Goal: Task Accomplishment & Management: Manage account settings

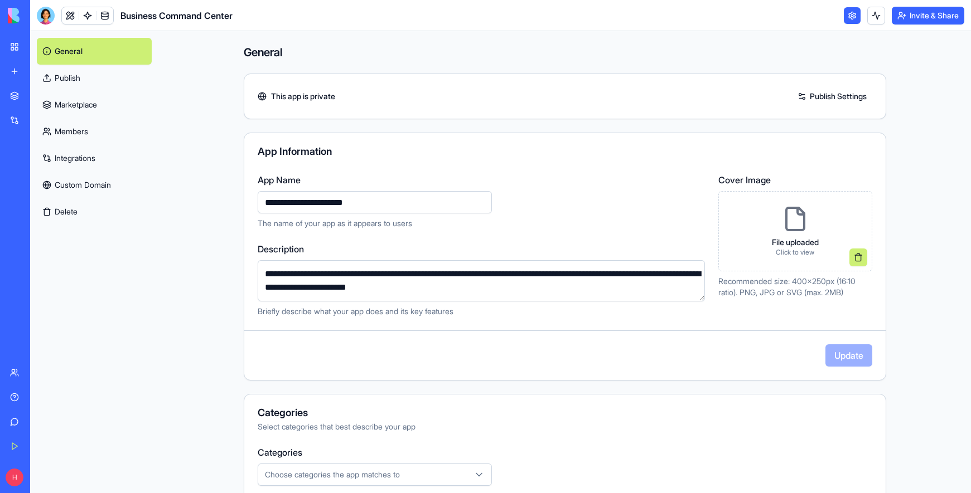
drag, startPoint x: 266, startPoint y: 201, endPoint x: 257, endPoint y: 202, distance: 9.5
click at [258, 202] on input "**********" at bounding box center [375, 202] width 234 height 22
type input "*"
type input "**********"
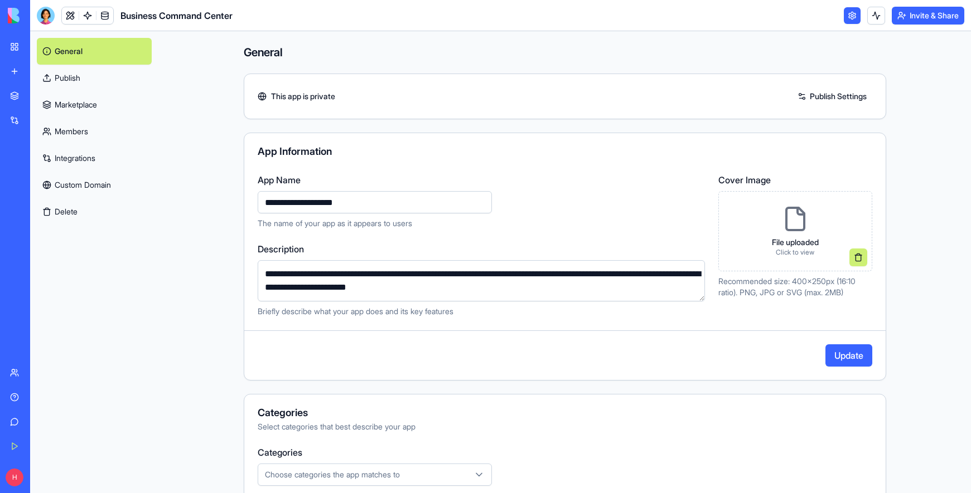
click at [549, 211] on div "**********" at bounding box center [481, 201] width 447 height 56
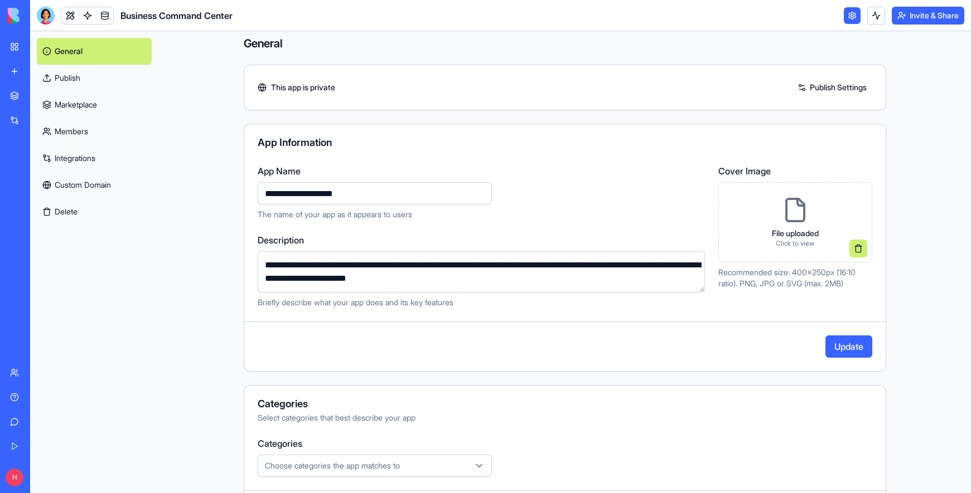
scroll to position [17, 0]
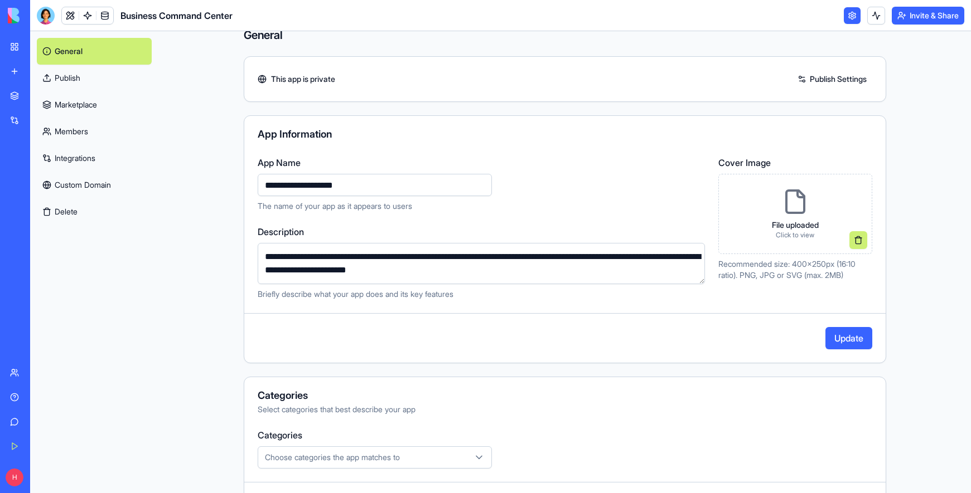
click at [792, 211] on icon at bounding box center [795, 201] width 27 height 27
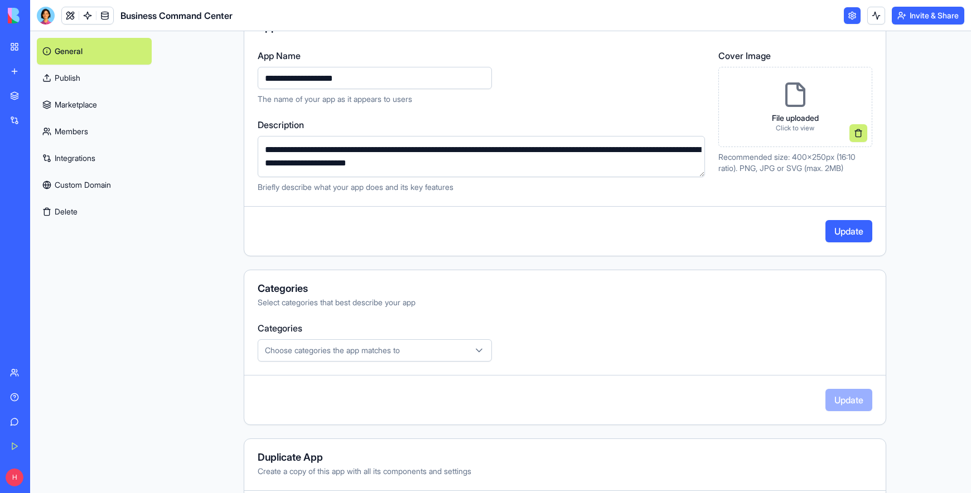
scroll to position [125, 0]
click at [409, 346] on div "Choose categories the app matches to" at bounding box center [374, 350] width 229 height 11
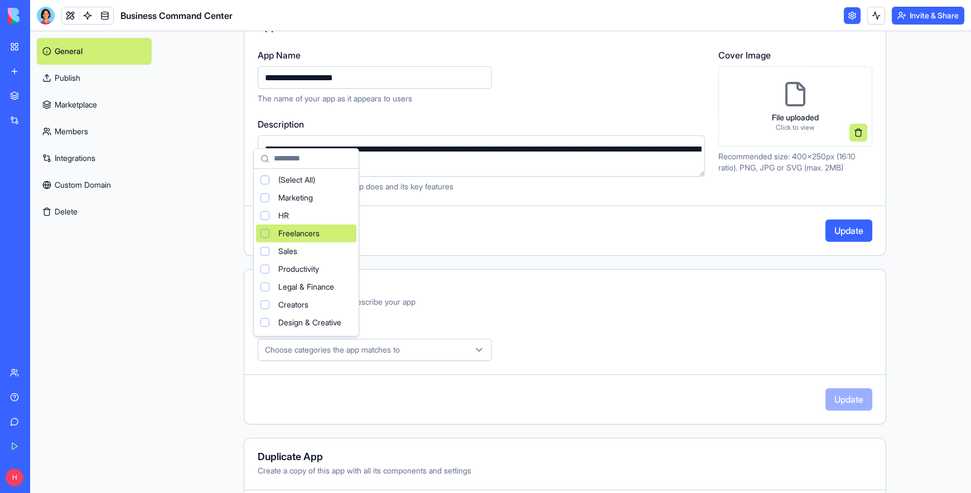
click at [264, 233] on div "Suggestions" at bounding box center [264, 233] width 9 height 9
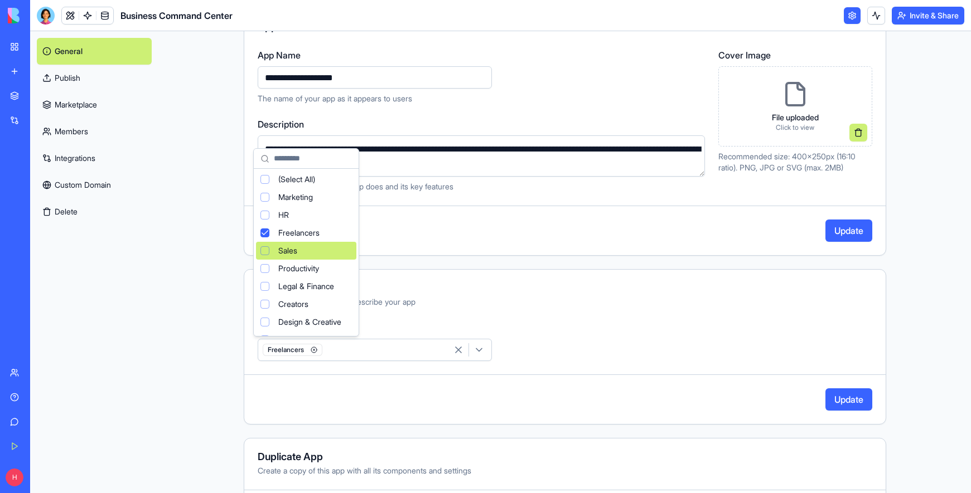
scroll to position [0, 0]
click at [453, 260] on html "**********" at bounding box center [485, 246] width 971 height 493
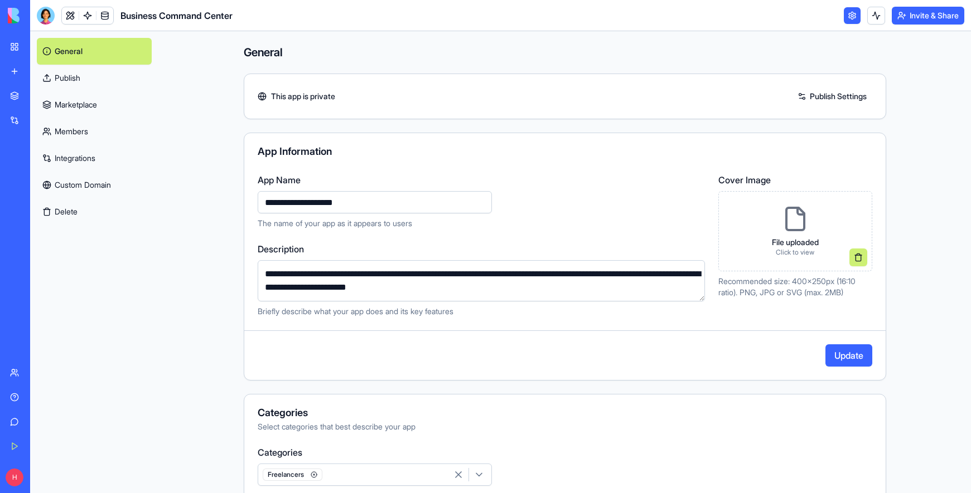
click at [792, 253] on p "Click to view" at bounding box center [795, 252] width 47 height 9
click at [851, 257] on button at bounding box center [858, 258] width 18 height 18
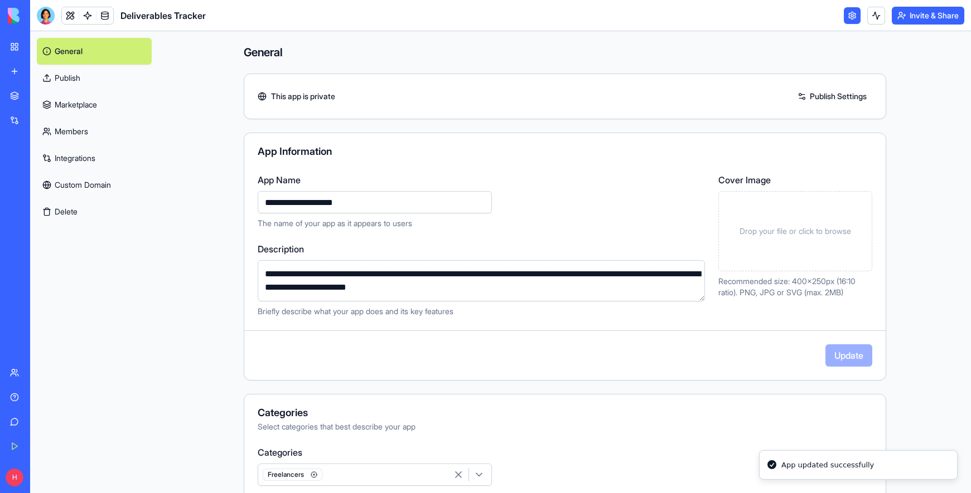
click at [773, 227] on span "Drop your file or click to browse" at bounding box center [794, 231] width 111 height 11
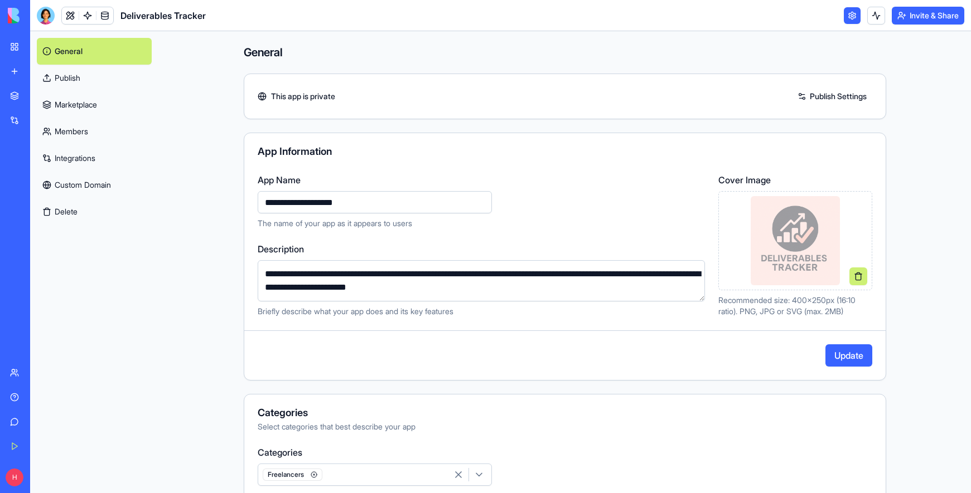
click at [842, 356] on button "Update" at bounding box center [848, 356] width 47 height 22
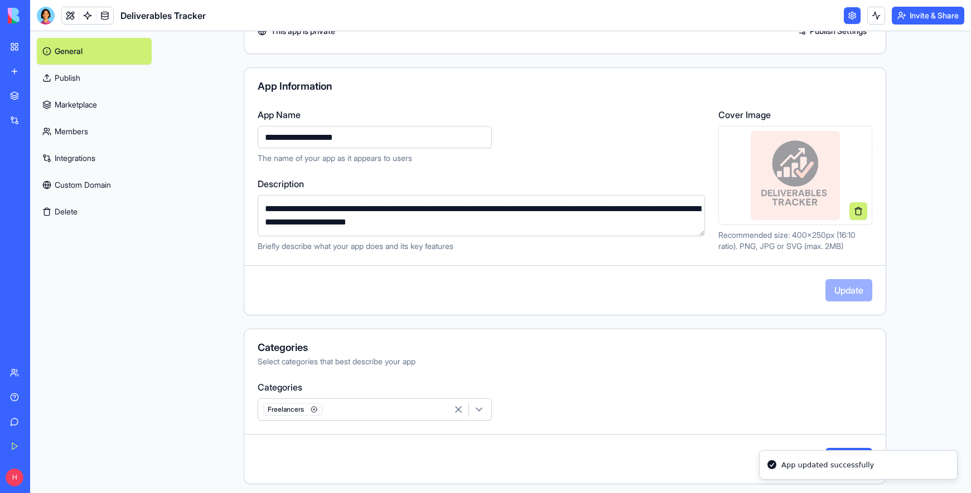
scroll to position [159, 0]
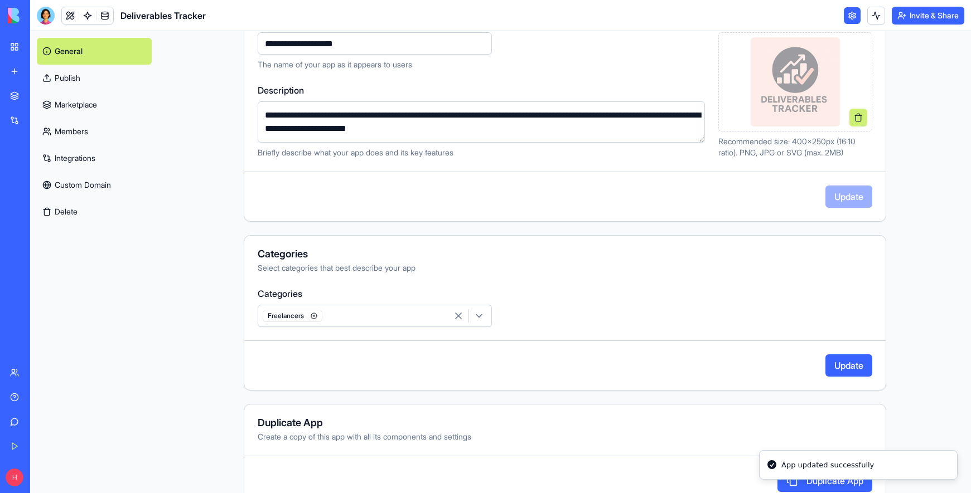
click at [836, 363] on button "Update" at bounding box center [848, 366] width 47 height 22
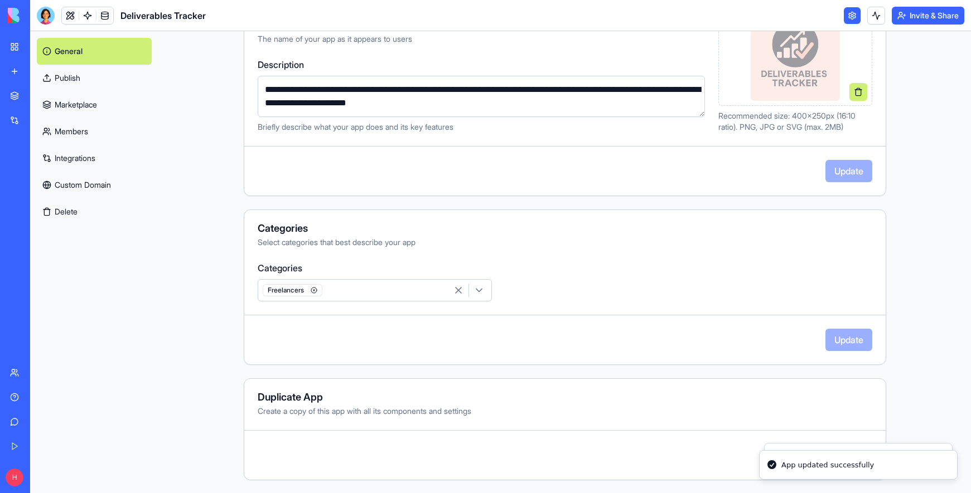
scroll to position [185, 0]
click at [79, 83] on link "Publish" at bounding box center [94, 78] width 115 height 27
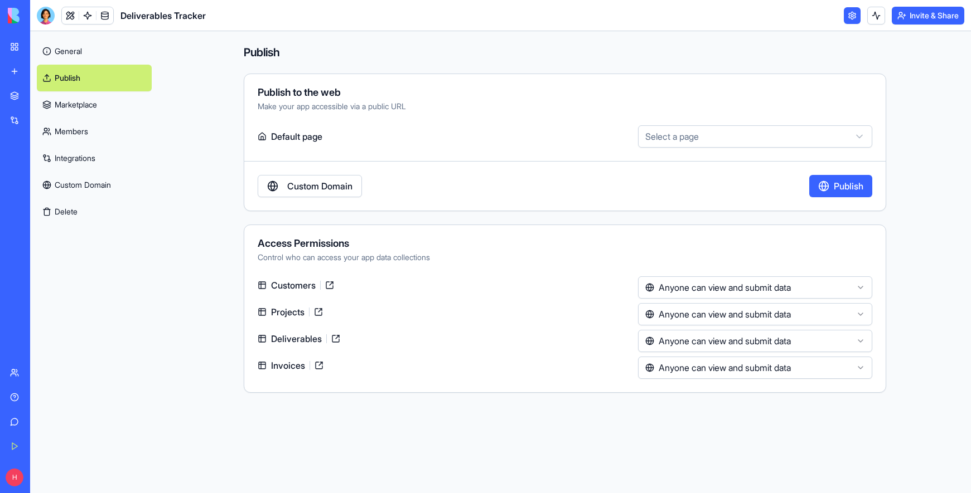
click at [671, 135] on html "BETA My Workspace New app Marketplace Integrations Recent Boardroom TimeTracker…" at bounding box center [485, 246] width 971 height 493
click at [592, 134] on html "BETA My Workspace New app Marketplace Integrations Recent Boardroom TimeTracker…" at bounding box center [485, 246] width 971 height 493
click at [668, 136] on html "BETA My Workspace New app Marketplace Integrations Recent Boardroom TimeTracker…" at bounding box center [485, 246] width 971 height 493
select select "**********"
click at [351, 190] on link "Custom Domain" at bounding box center [310, 186] width 104 height 22
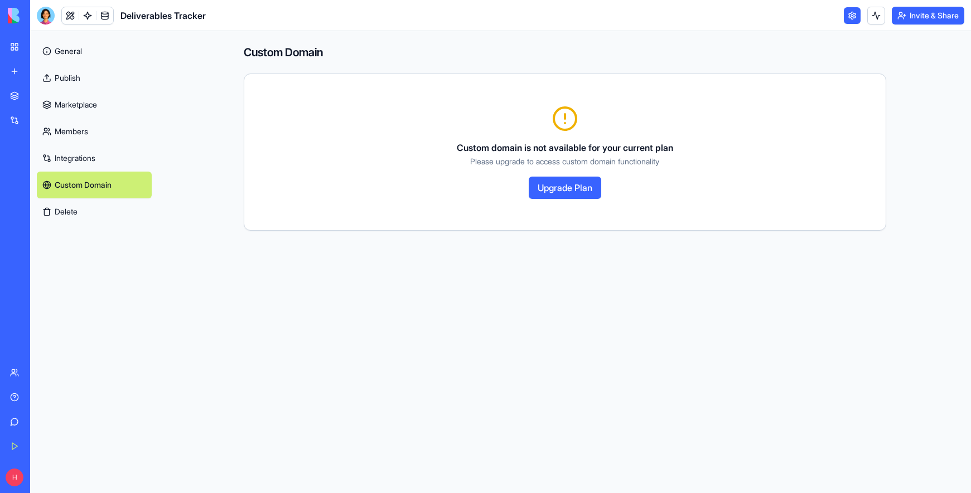
click at [70, 74] on link "Publish" at bounding box center [94, 78] width 115 height 27
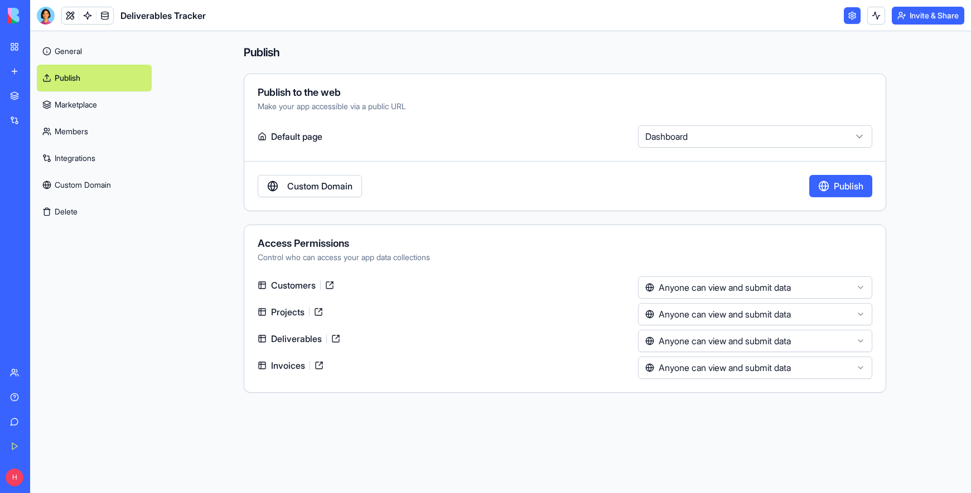
click at [733, 288] on html "BETA My Workspace New app Marketplace Integrations Recent Boardroom TimeTracker…" at bounding box center [485, 246] width 971 height 493
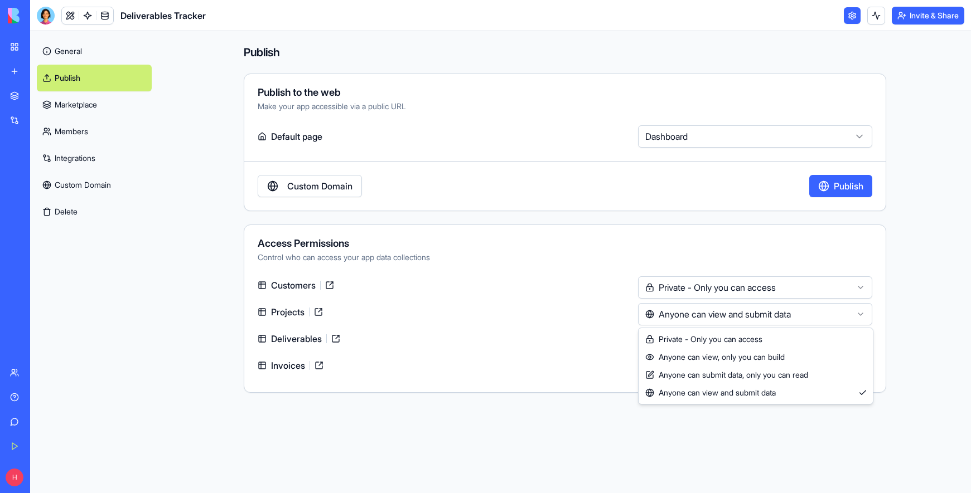
click at [673, 318] on html "BETA My Workspace New app Marketplace Integrations Recent Boardroom TimeTracker…" at bounding box center [485, 246] width 971 height 493
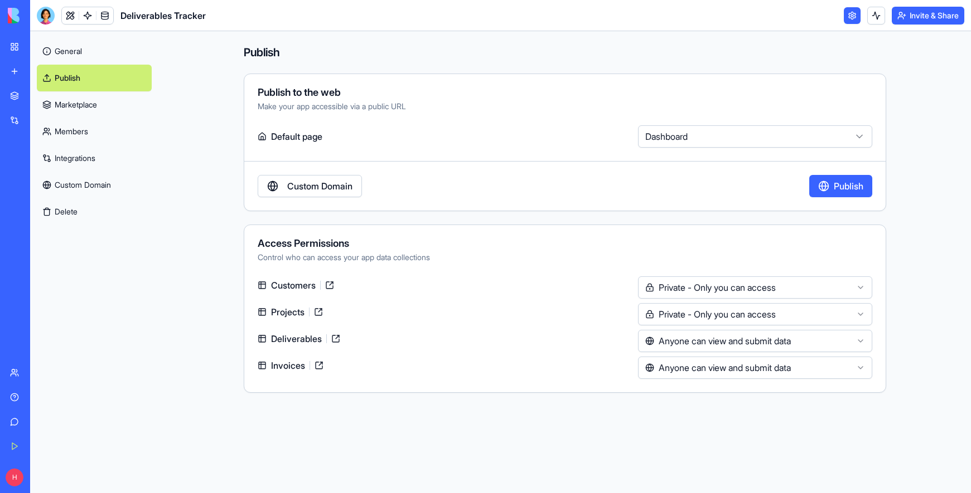
click at [688, 342] on html "BETA My Workspace New app Marketplace Integrations Recent Boardroom TimeTracker…" at bounding box center [485, 246] width 971 height 493
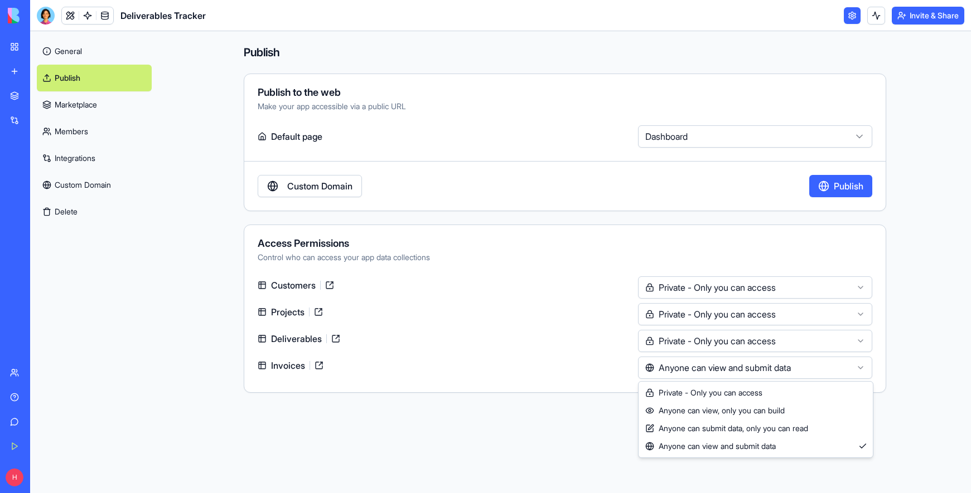
click at [690, 364] on html "BETA My Workspace New app Marketplace Integrations Recent Boardroom TimeTracker…" at bounding box center [485, 246] width 971 height 493
drag, startPoint x: 683, startPoint y: 390, endPoint x: 671, endPoint y: 391, distance: 12.8
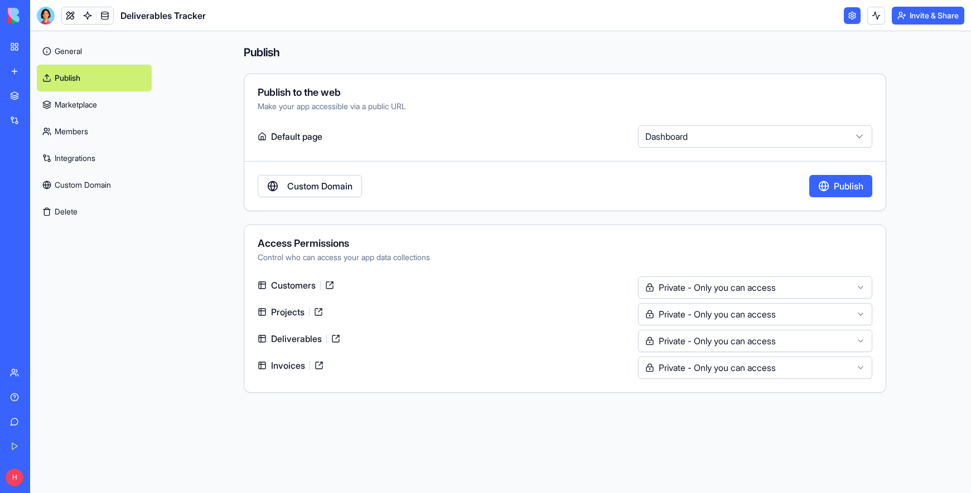
click at [851, 187] on button "Publish" at bounding box center [840, 186] width 63 height 22
click at [79, 108] on link "Marketplace" at bounding box center [94, 104] width 115 height 27
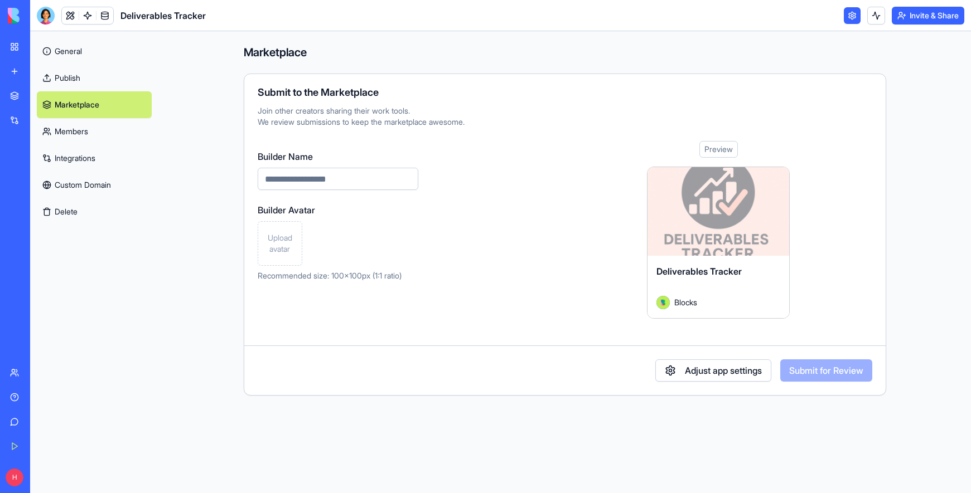
click at [80, 131] on link "Members" at bounding box center [94, 131] width 115 height 27
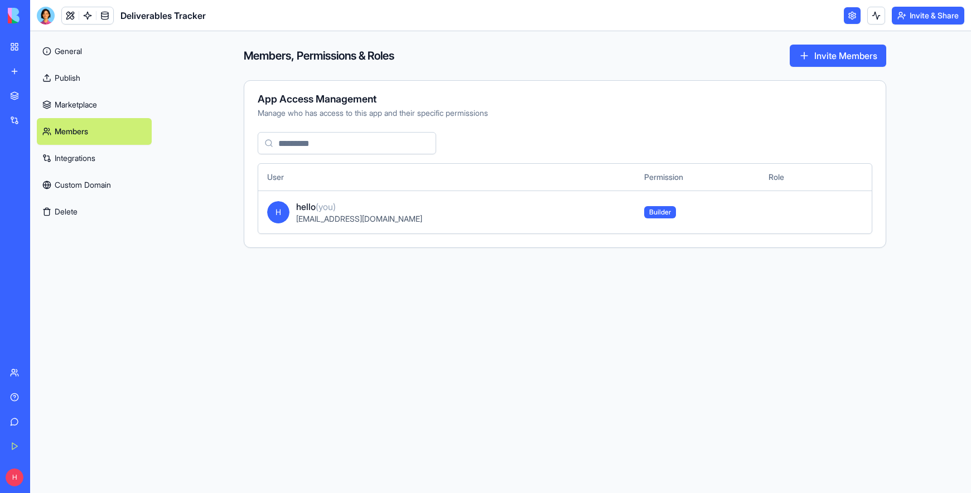
click at [76, 153] on link "Integrations" at bounding box center [94, 158] width 115 height 27
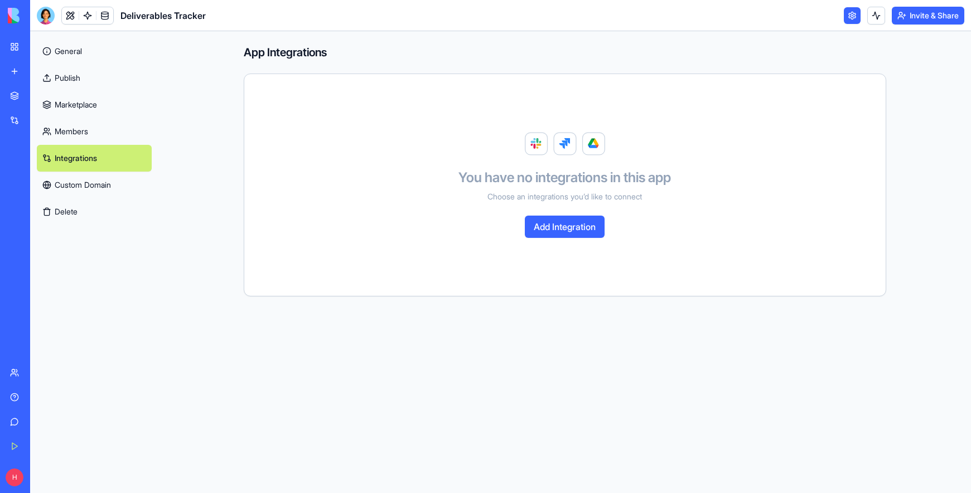
click at [596, 231] on button "Add Integration" at bounding box center [565, 227] width 80 height 22
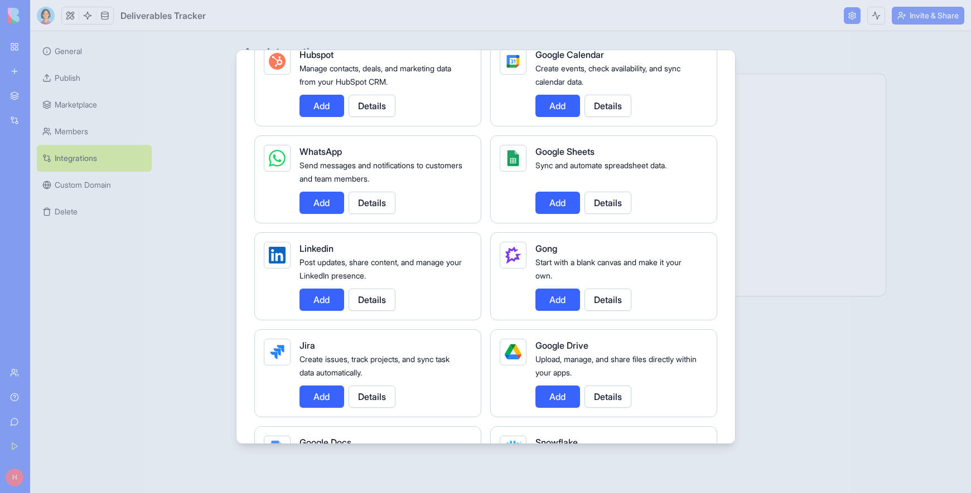
scroll to position [499, 0]
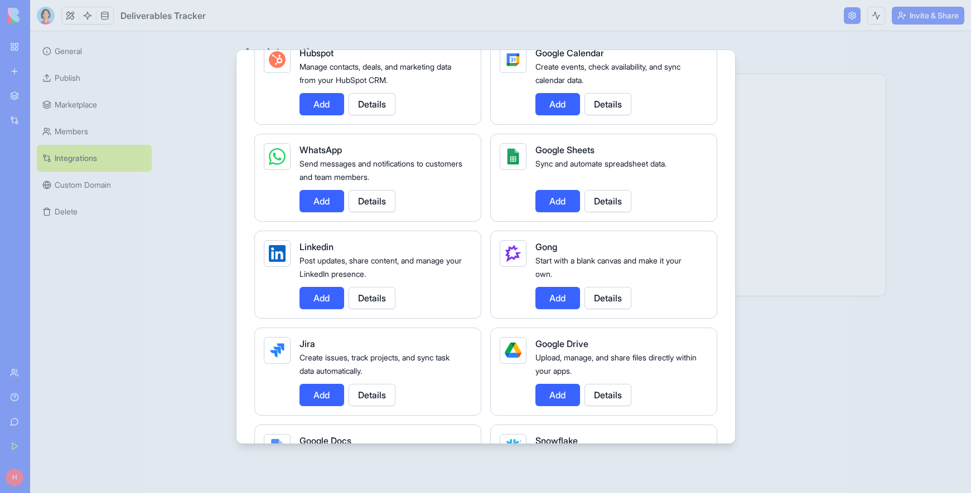
click at [328, 100] on button "Add" at bounding box center [321, 104] width 45 height 22
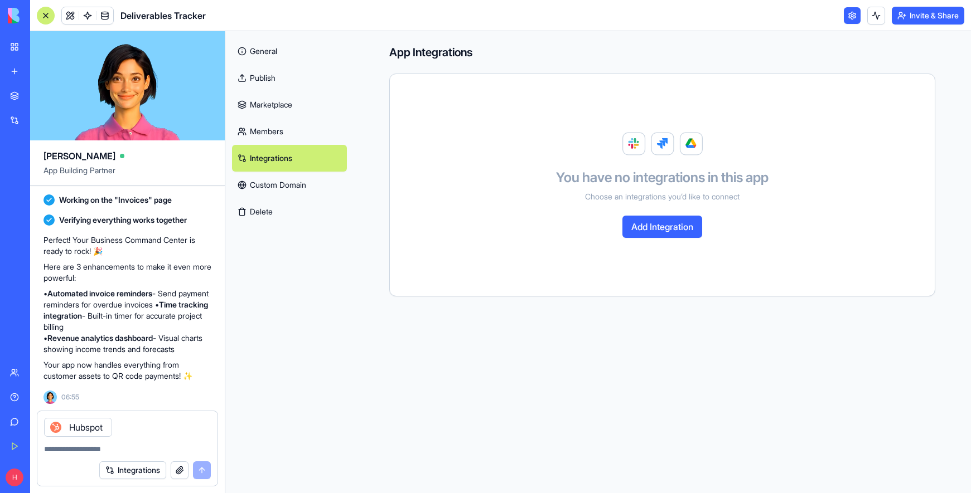
click at [671, 231] on button "Add Integration" at bounding box center [662, 227] width 80 height 22
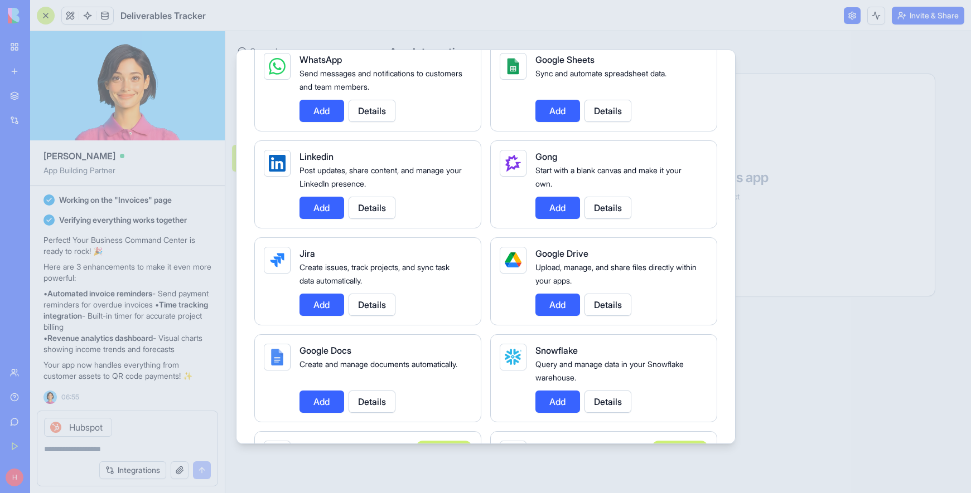
scroll to position [592, 0]
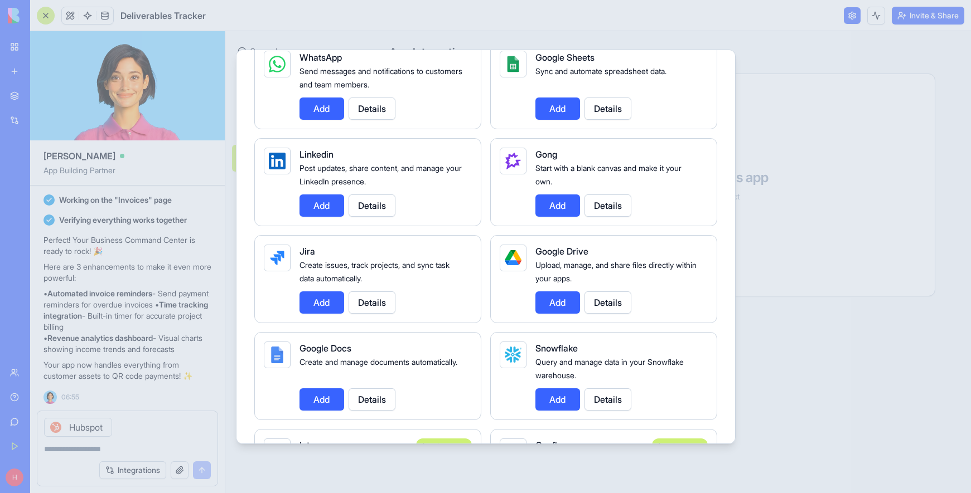
click at [557, 304] on button "Add" at bounding box center [557, 303] width 45 height 22
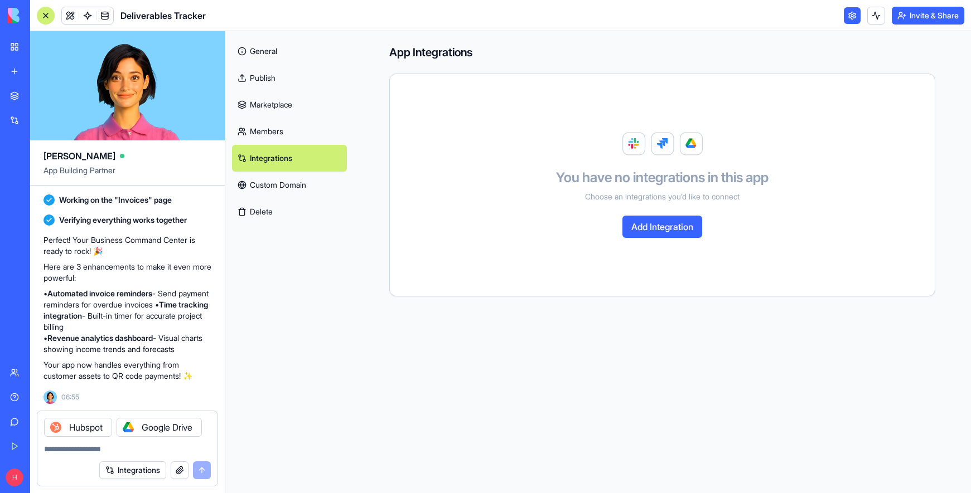
click at [653, 227] on button "Add Integration" at bounding box center [662, 227] width 80 height 22
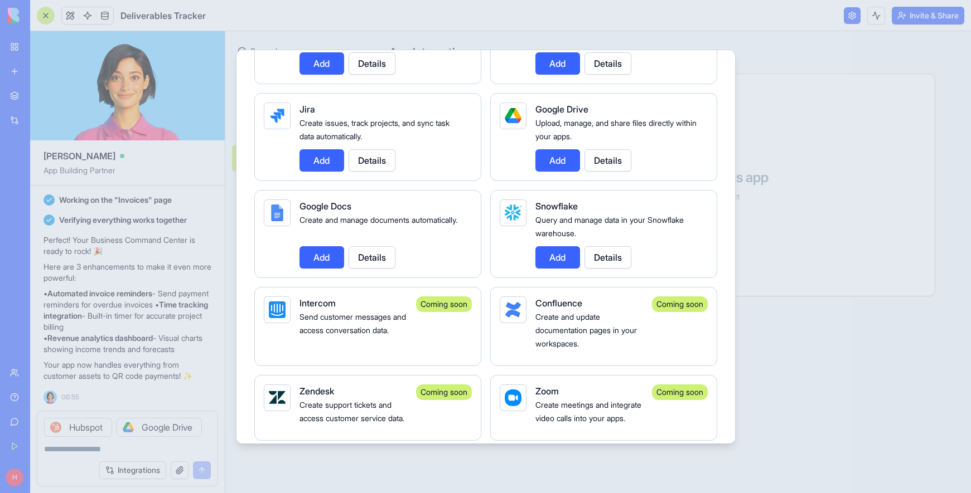
scroll to position [730, 0]
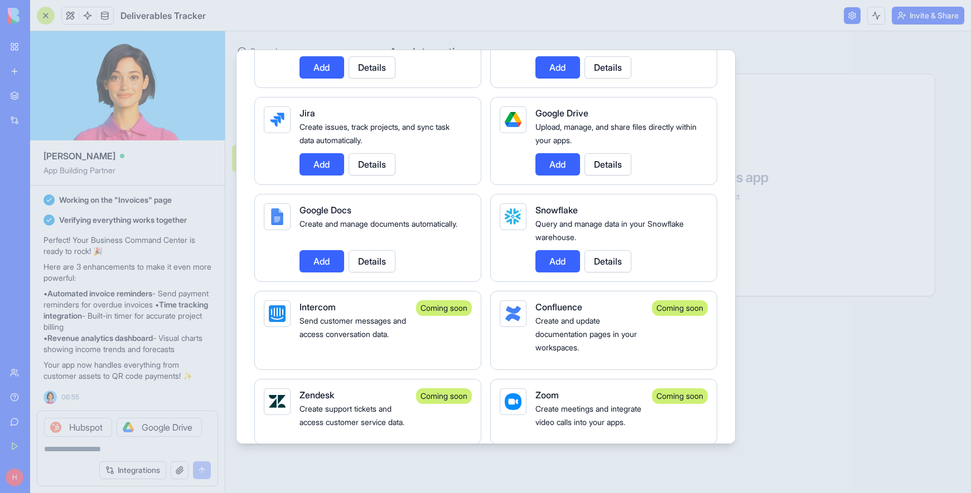
click at [320, 266] on button "Add" at bounding box center [321, 261] width 45 height 22
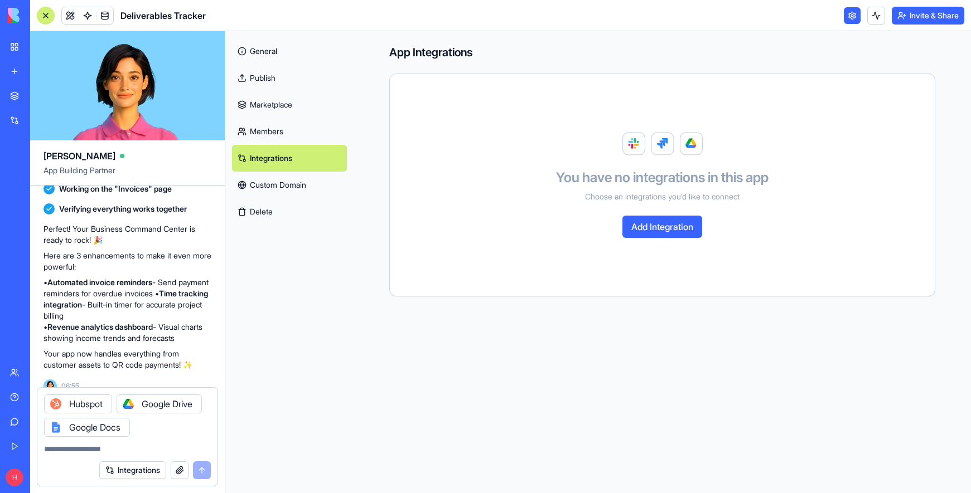
click at [633, 228] on button "Add Integration" at bounding box center [662, 227] width 80 height 22
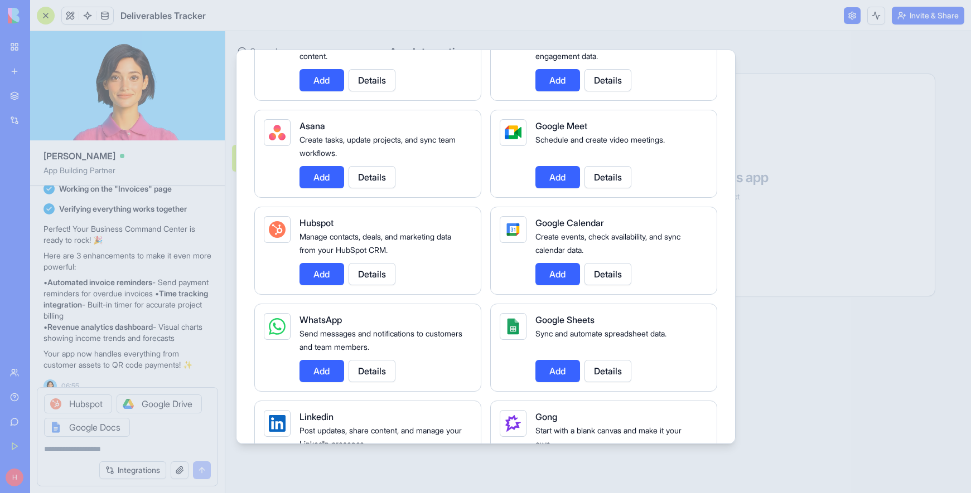
scroll to position [332, 0]
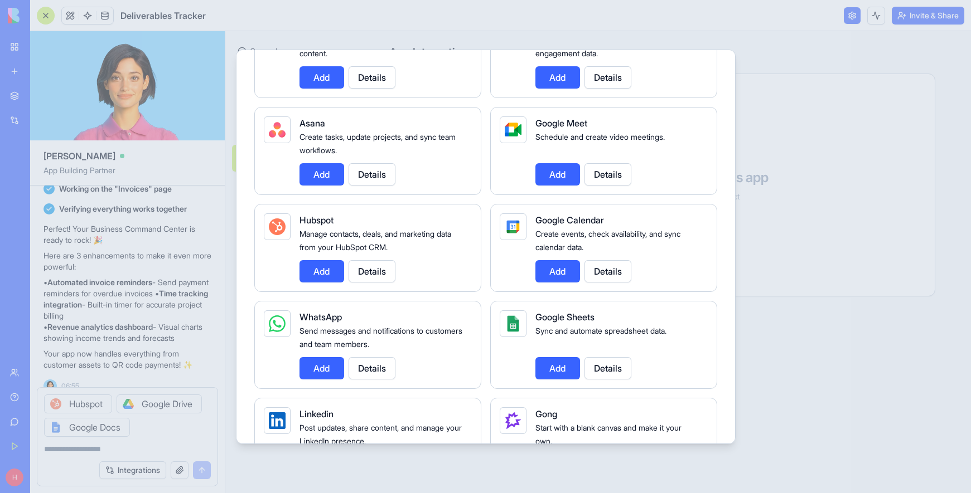
click at [554, 268] on button "Add" at bounding box center [557, 271] width 45 height 22
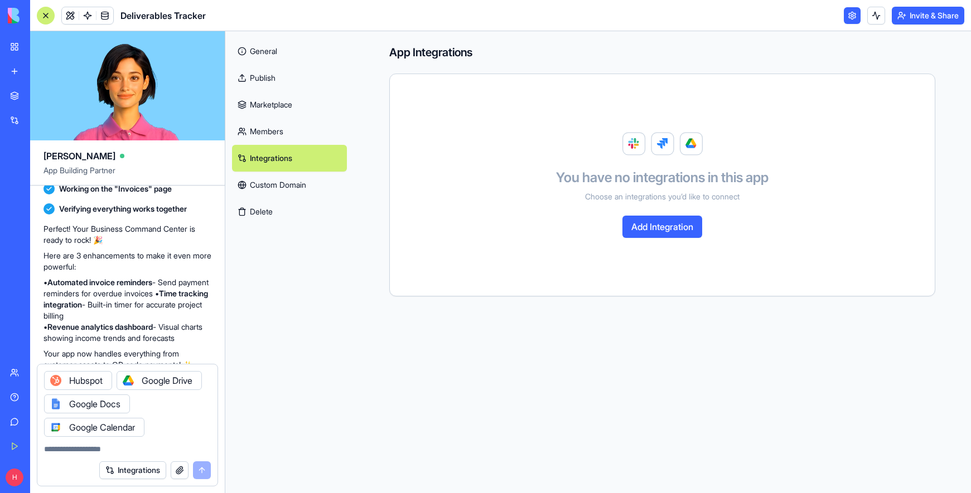
click at [677, 232] on button "Add Integration" at bounding box center [662, 227] width 80 height 22
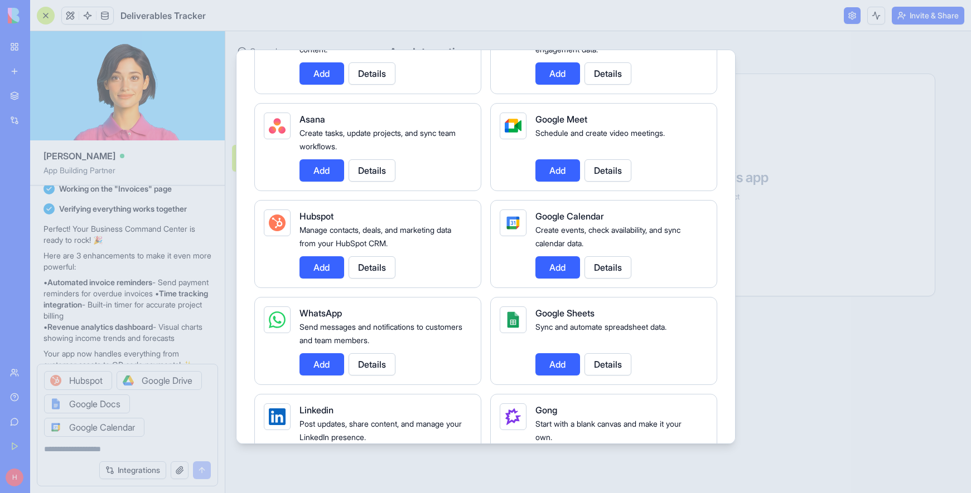
scroll to position [339, 0]
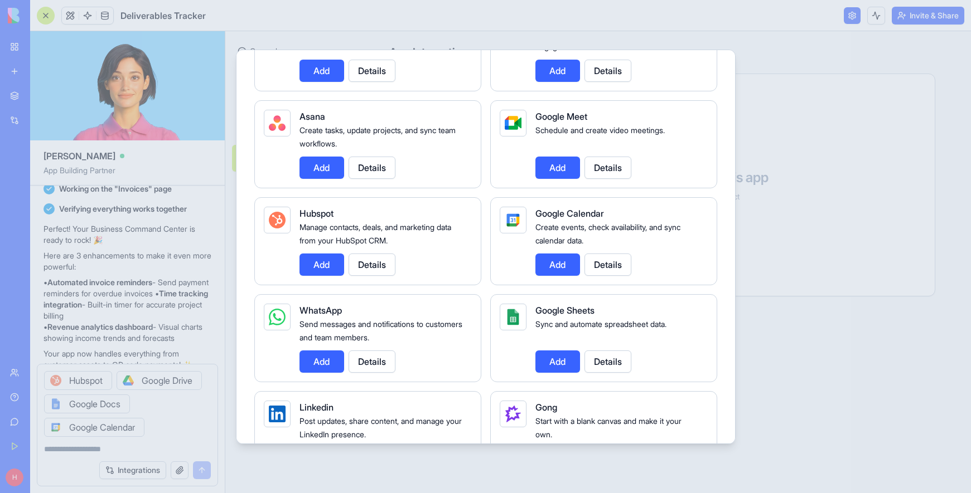
click at [552, 366] on button "Add" at bounding box center [557, 362] width 45 height 22
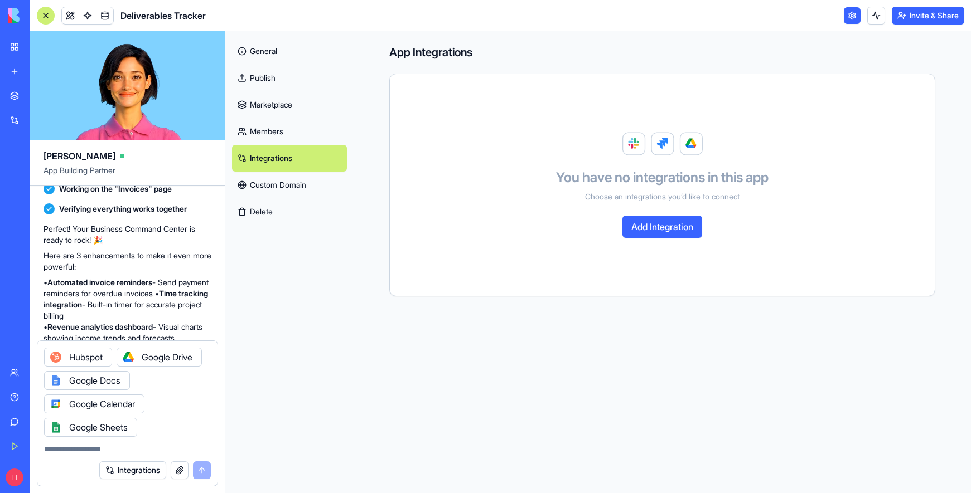
click at [279, 188] on link "Custom Domain" at bounding box center [289, 185] width 115 height 27
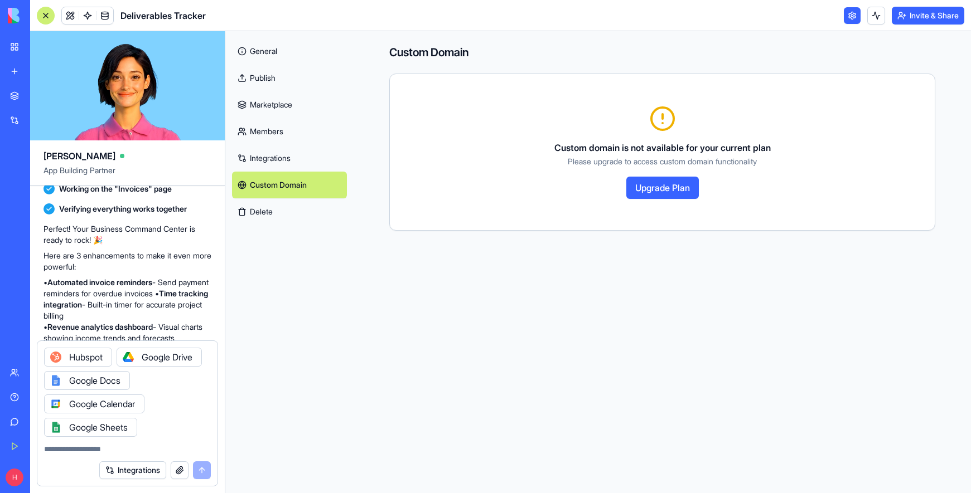
click at [202, 473] on div "Integrations" at bounding box center [154, 471] width 111 height 18
click at [174, 420] on div "Hubspot Google Drive Google Docs Google Calendar Google Sheets" at bounding box center [127, 389] width 180 height 96
click at [62, 448] on textarea at bounding box center [127, 449] width 167 height 11
type textarea "**********"
click at [201, 471] on button "submit" at bounding box center [202, 471] width 18 height 18
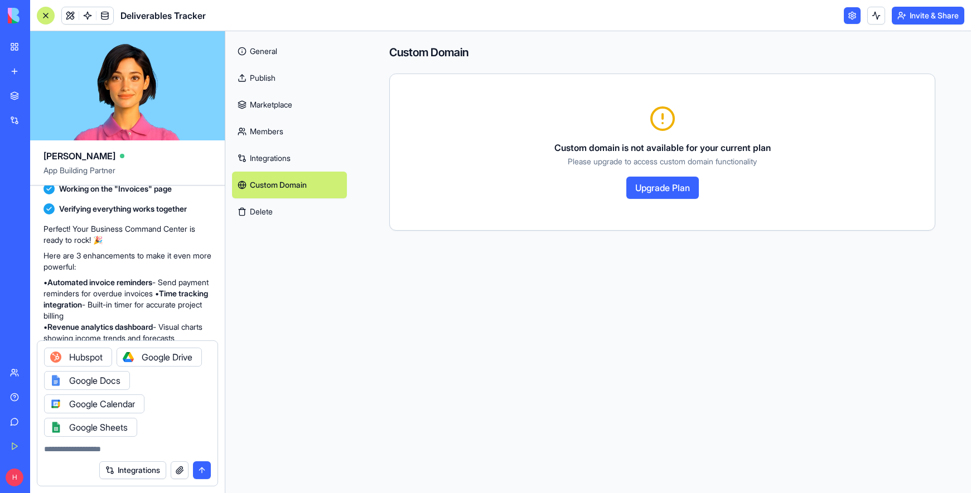
scroll to position [460, 0]
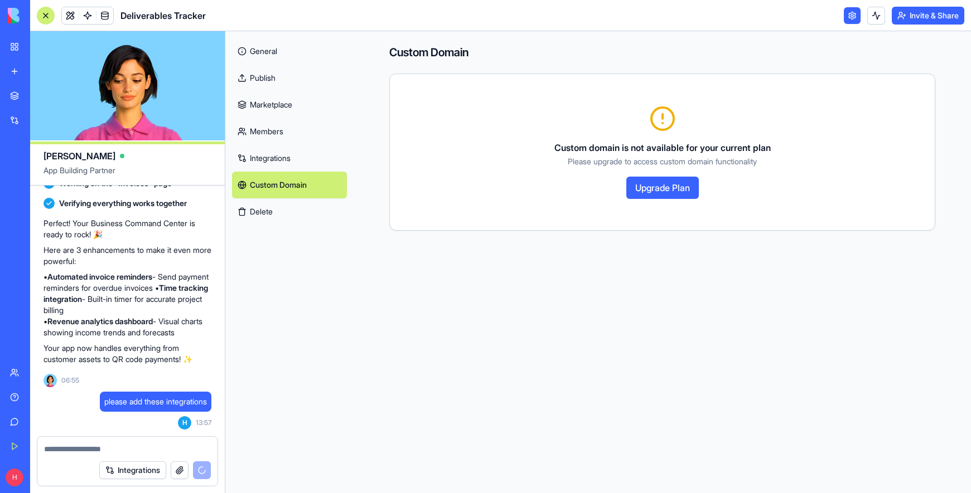
click at [270, 47] on link "General" at bounding box center [289, 51] width 115 height 27
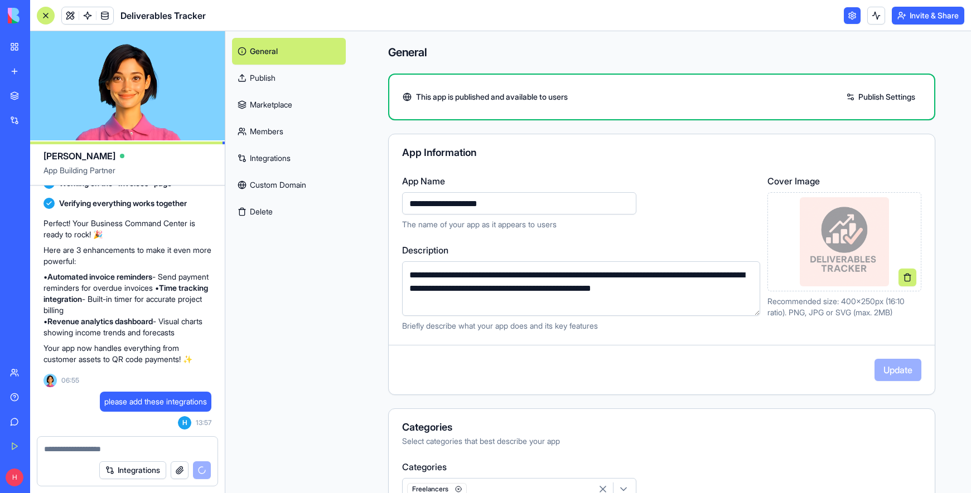
click at [858, 99] on link "Publish Settings" at bounding box center [880, 97] width 80 height 18
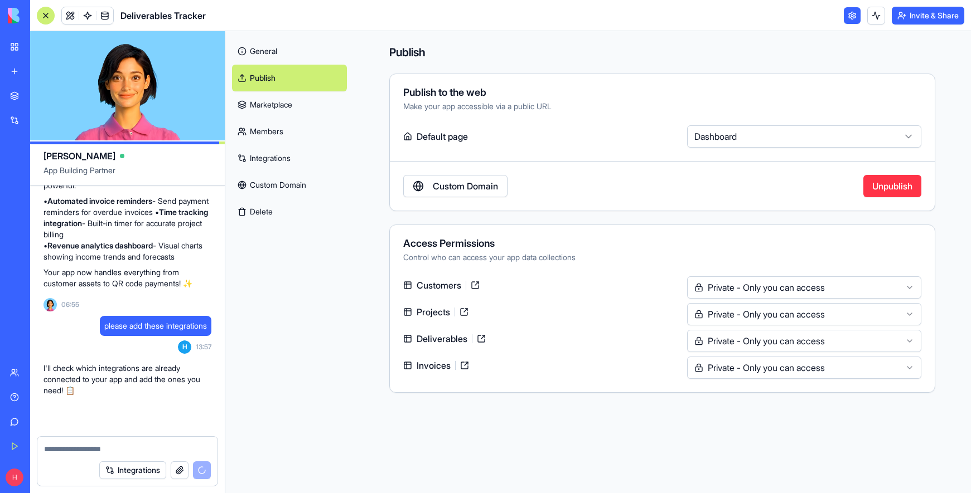
scroll to position [964, 0]
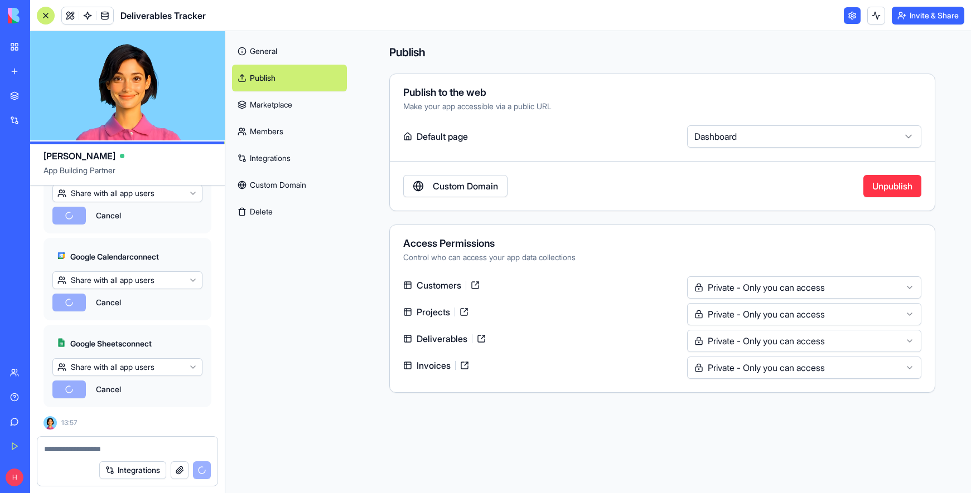
click at [846, 12] on link at bounding box center [851, 15] width 17 height 17
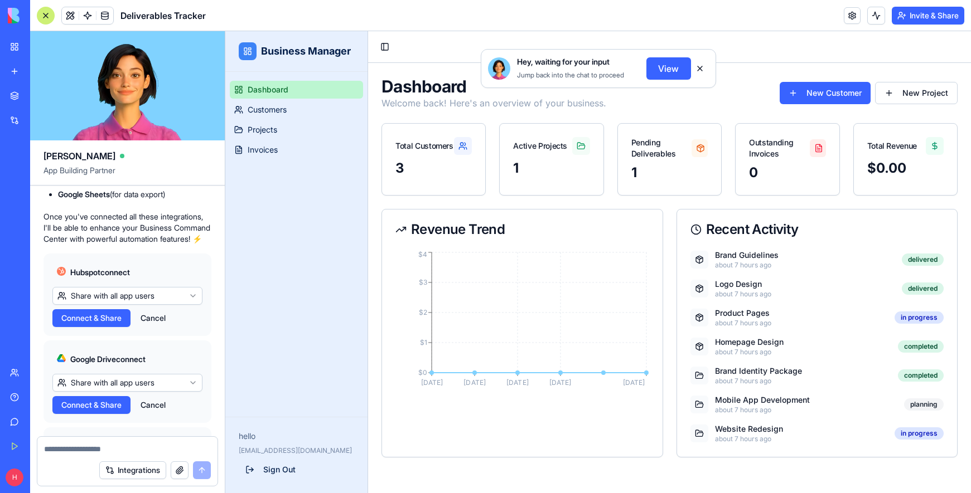
scroll to position [916, 0]
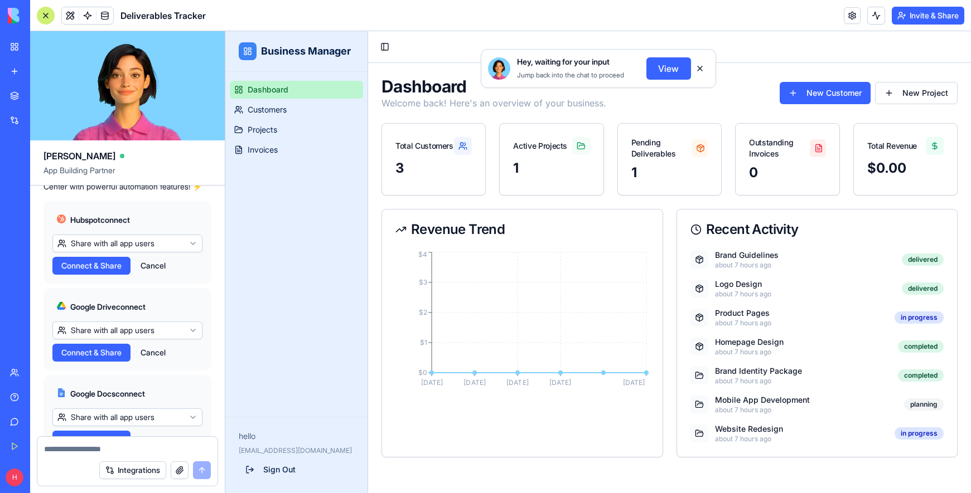
click at [111, 271] on span "Connect & Share" at bounding box center [91, 265] width 60 height 11
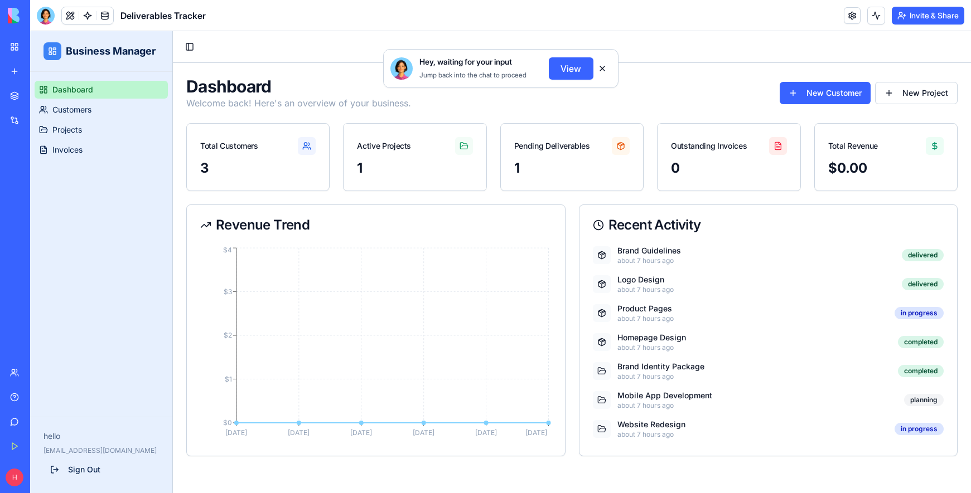
click at [563, 69] on button "View" at bounding box center [571, 68] width 45 height 22
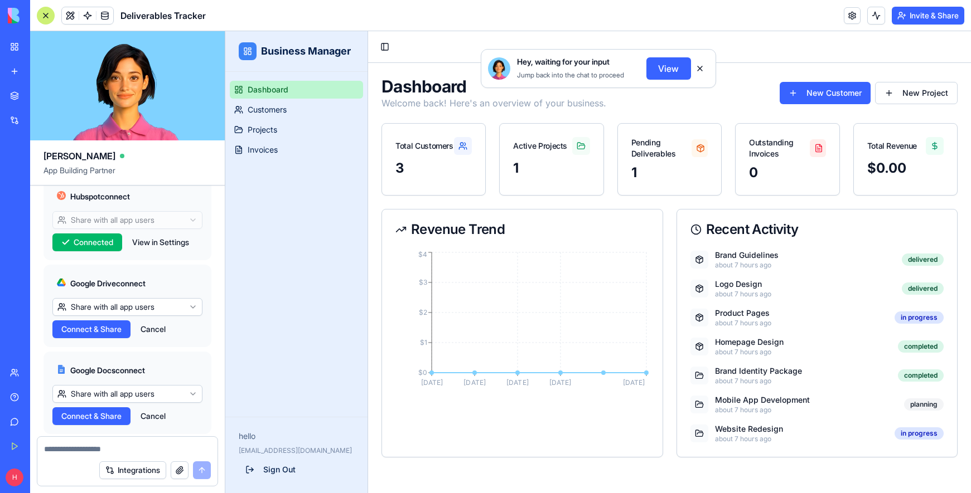
scroll to position [916, 0]
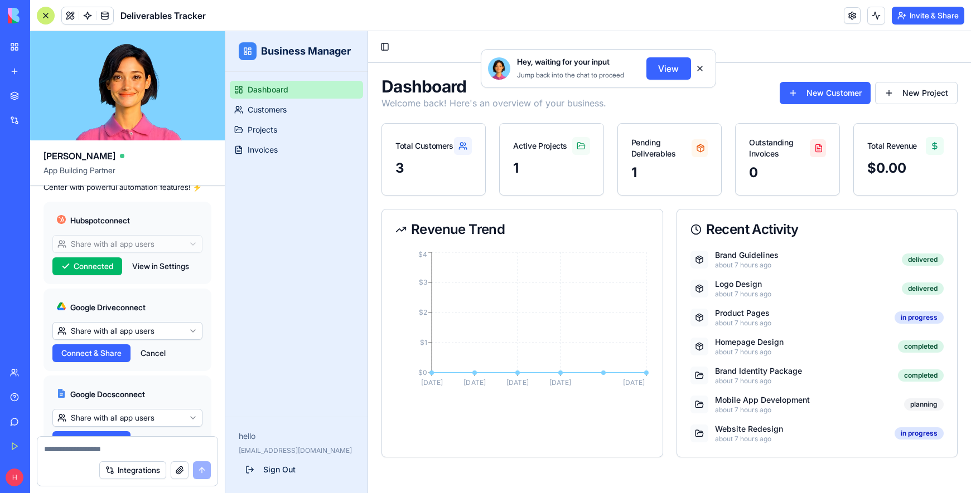
click at [123, 358] on html "BETA My Workspace New app Marketplace Integrations Recent Boardroom TimeTracker…" at bounding box center [485, 246] width 971 height 493
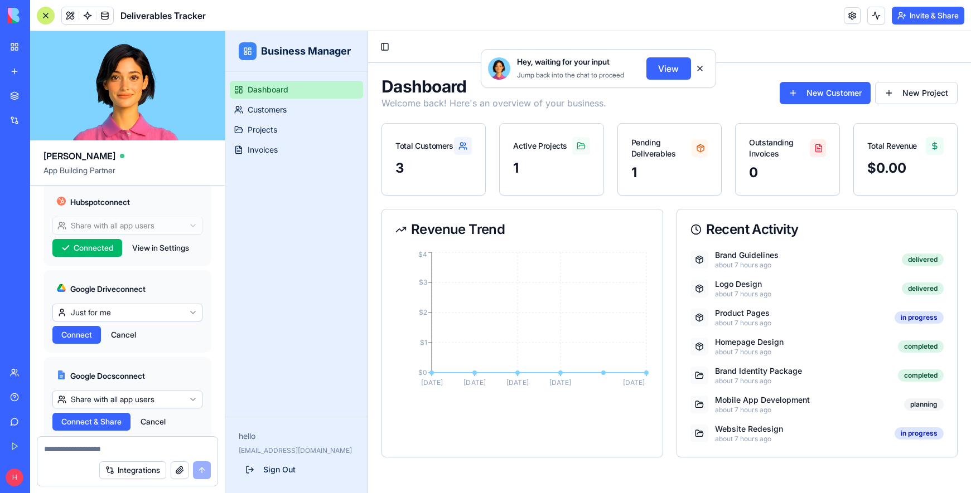
scroll to position [939, 0]
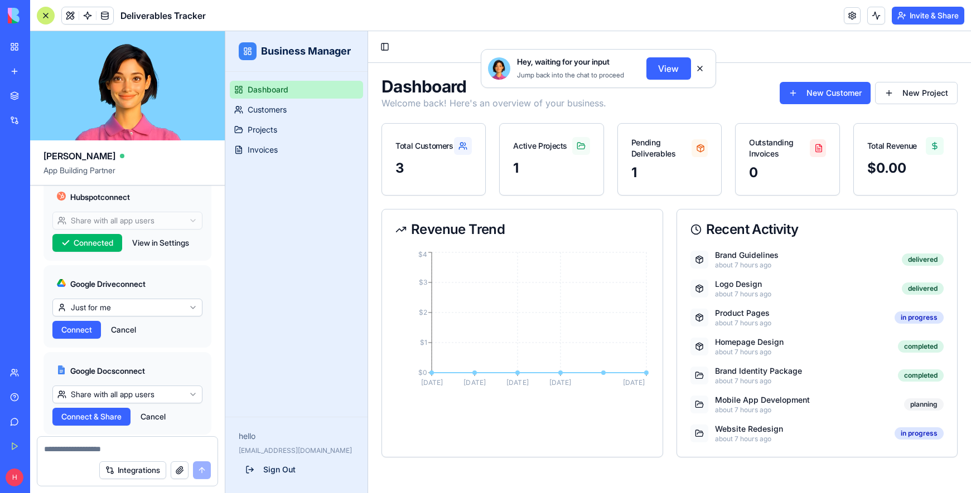
click at [94, 339] on button "Connect" at bounding box center [76, 330] width 48 height 18
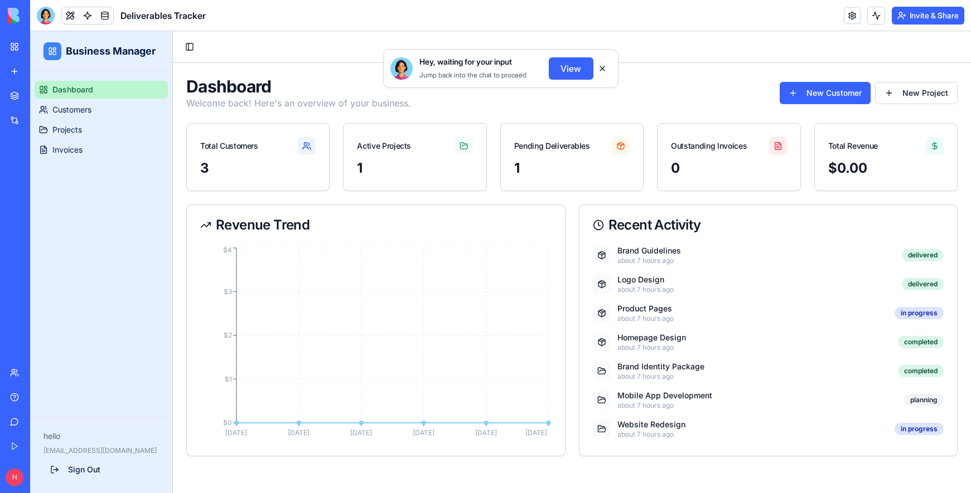
click at [569, 66] on button "View" at bounding box center [571, 68] width 45 height 22
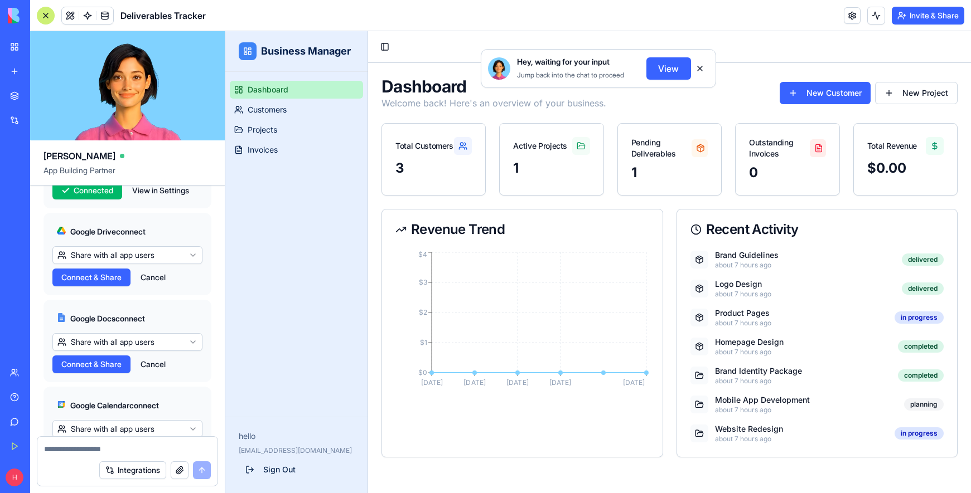
scroll to position [995, 0]
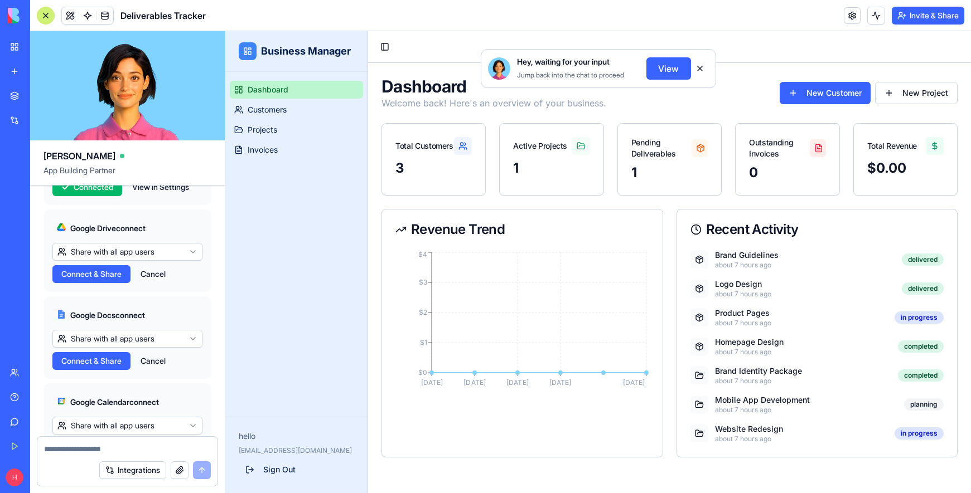
click at [145, 275] on html "BETA My Workspace New app Marketplace Integrations Recent Boardroom TimeTracker…" at bounding box center [485, 246] width 971 height 493
click at [93, 283] on button "Connect" at bounding box center [76, 274] width 48 height 18
click at [157, 360] on html "BETA My Workspace New app Marketplace Integrations Recent Boardroom TimeTracker…" at bounding box center [485, 246] width 971 height 493
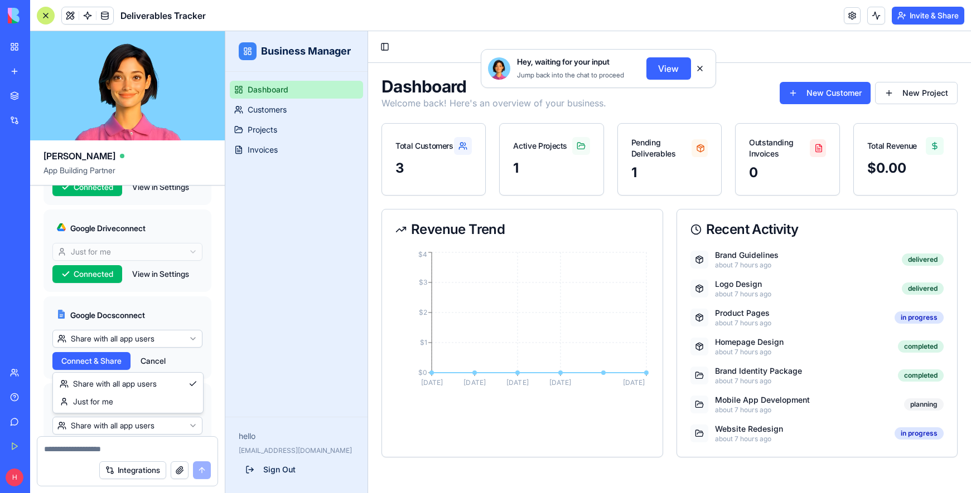
drag, startPoint x: 105, startPoint y: 402, endPoint x: 99, endPoint y: 400, distance: 6.7
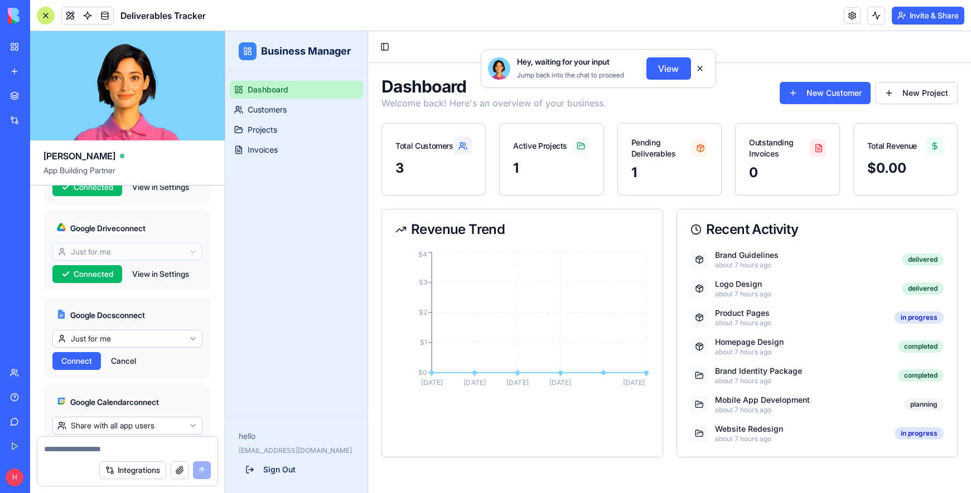
click at [89, 367] on span "Connect" at bounding box center [76, 361] width 31 height 11
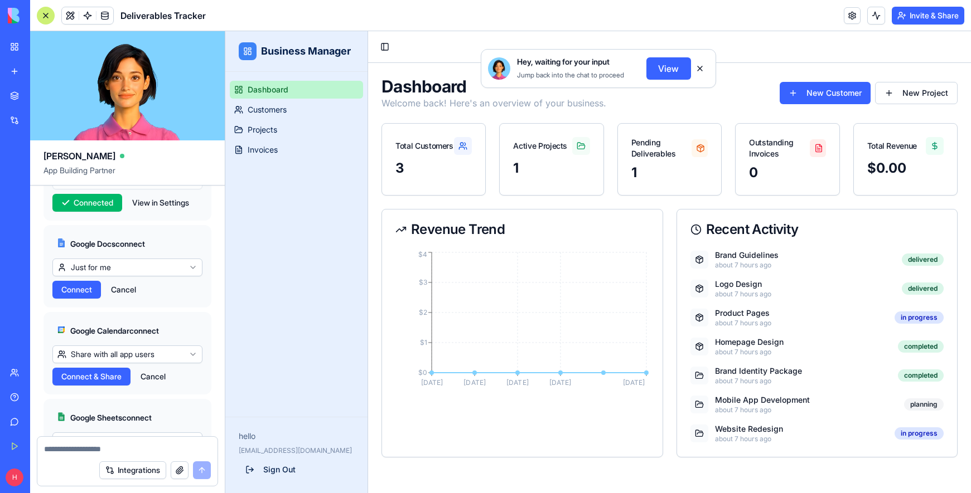
scroll to position [1107, 0]
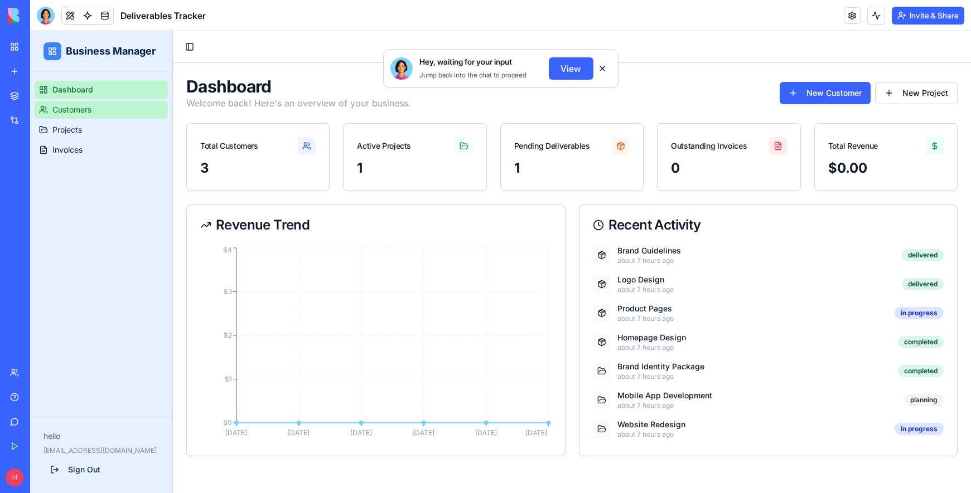
click at [69, 107] on span "Customers" at bounding box center [71, 109] width 39 height 11
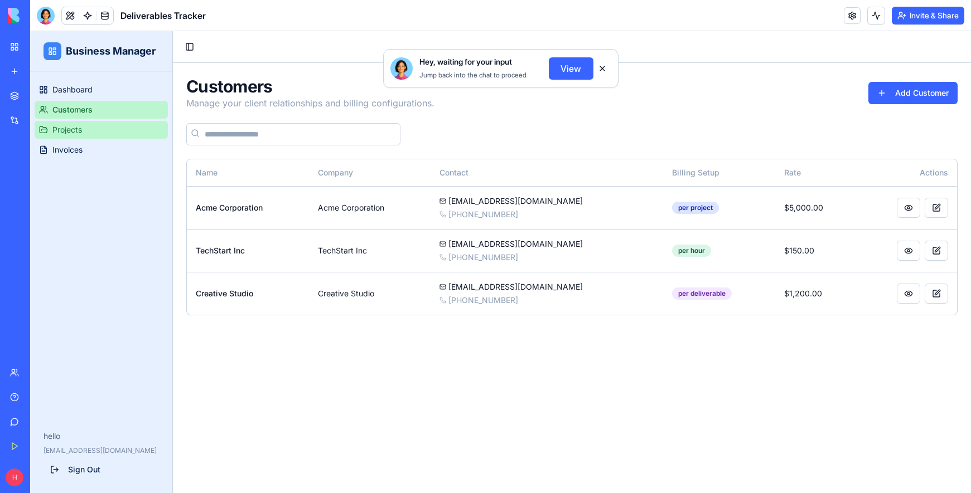
click at [68, 130] on span "Projects" at bounding box center [67, 129] width 30 height 11
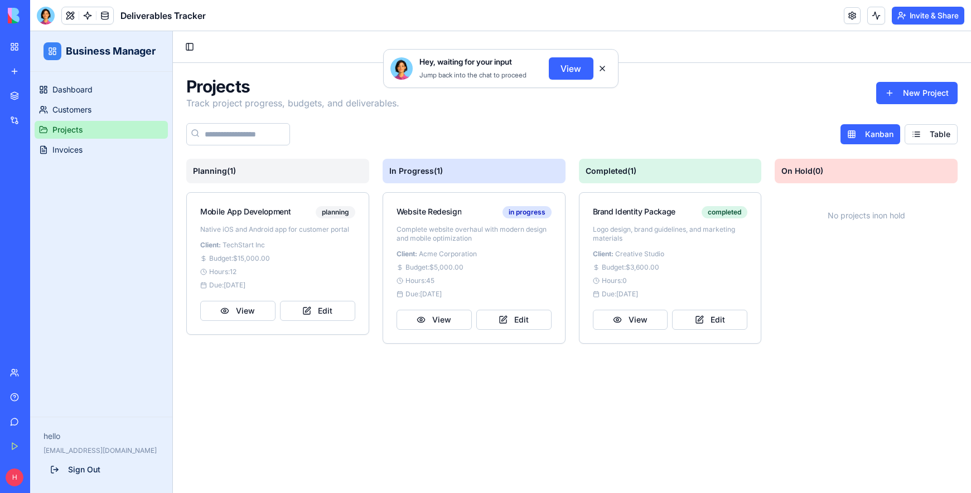
click at [570, 71] on button "View" at bounding box center [571, 68] width 45 height 22
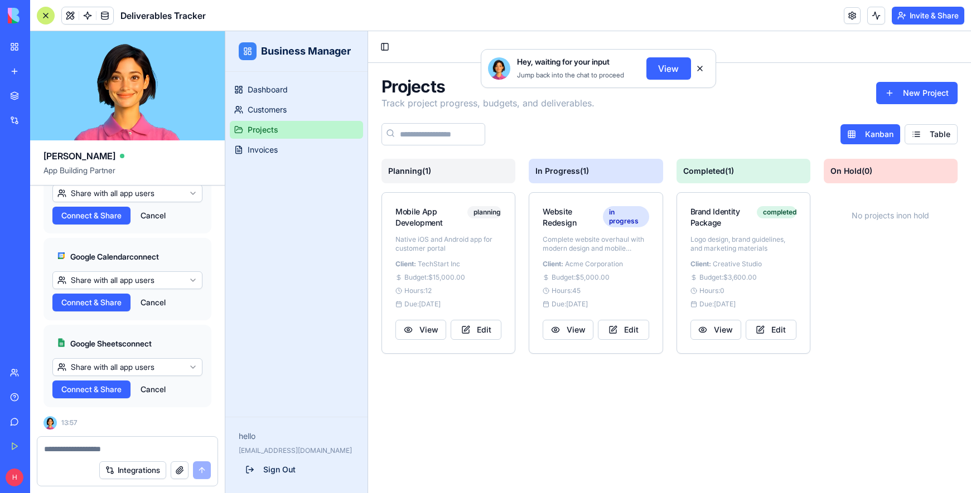
click at [702, 67] on button at bounding box center [700, 69] width 18 height 18
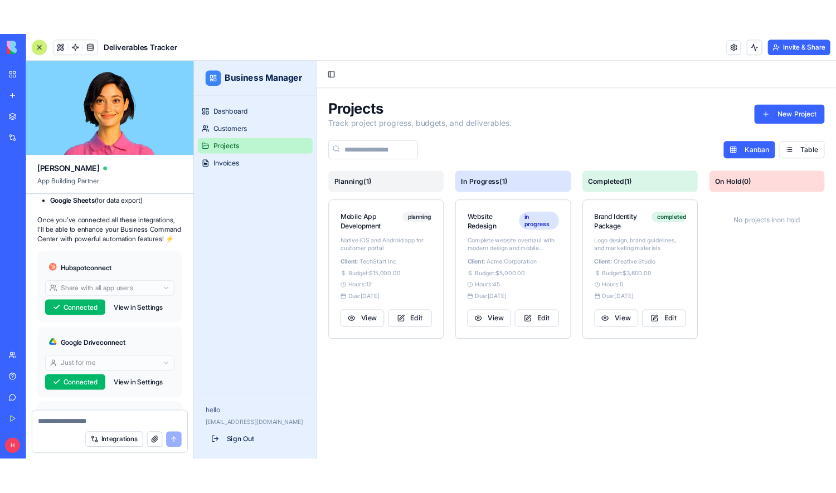
scroll to position [628, 0]
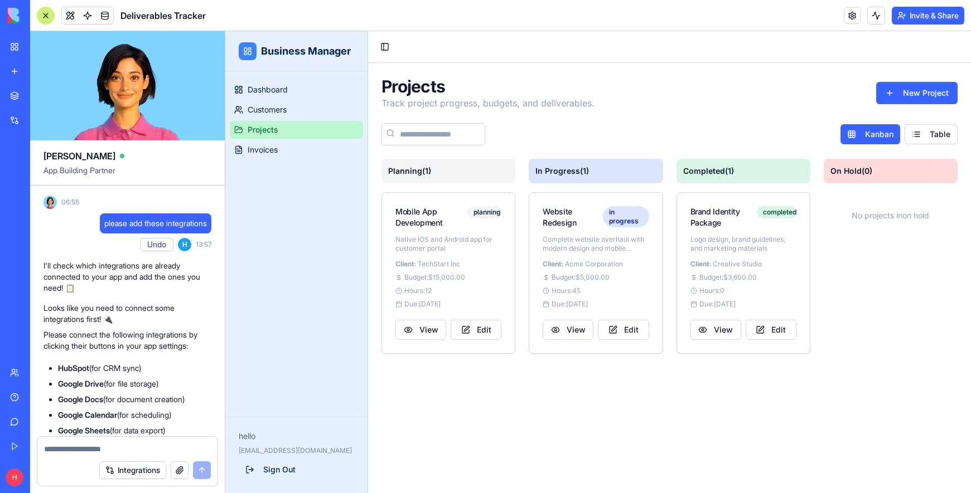
click at [925, 14] on button "Invite & Share" at bounding box center [927, 16] width 72 height 18
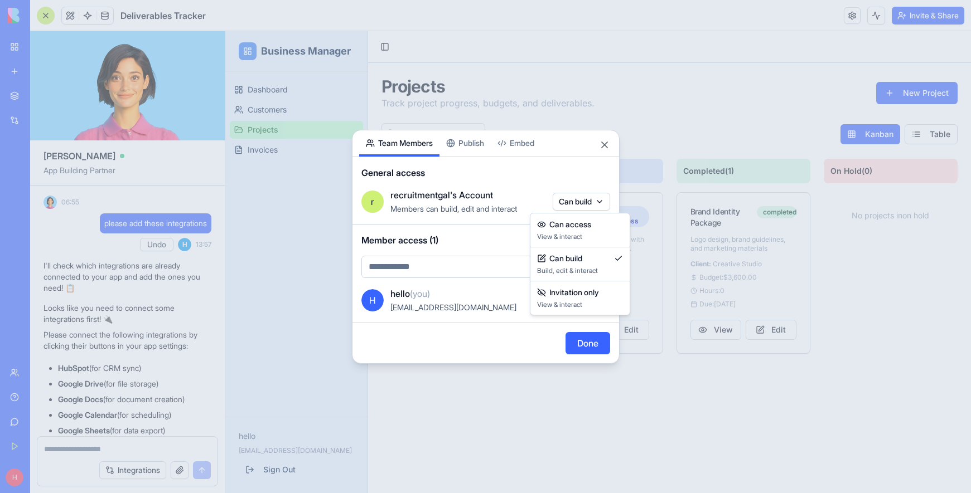
click at [570, 203] on body "BETA My Workspace New app Marketplace Integrations Recent Boardroom TimeTracker…" at bounding box center [485, 246] width 971 height 493
click at [411, 265] on div at bounding box center [485, 246] width 971 height 493
click at [410, 265] on body "BETA My Workspace New app Marketplace Integrations Recent Boardroom TimeTracker…" at bounding box center [485, 246] width 971 height 493
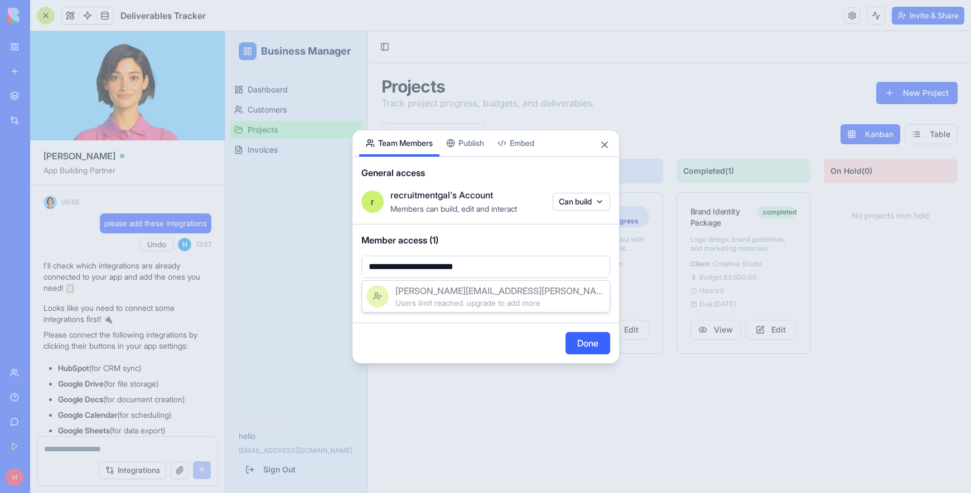
type input "**********"
click at [468, 293] on span "gloria.a.espina@gmail.com" at bounding box center [500, 290] width 210 height 13
click at [574, 299] on button "Can build" at bounding box center [580, 301] width 57 height 18
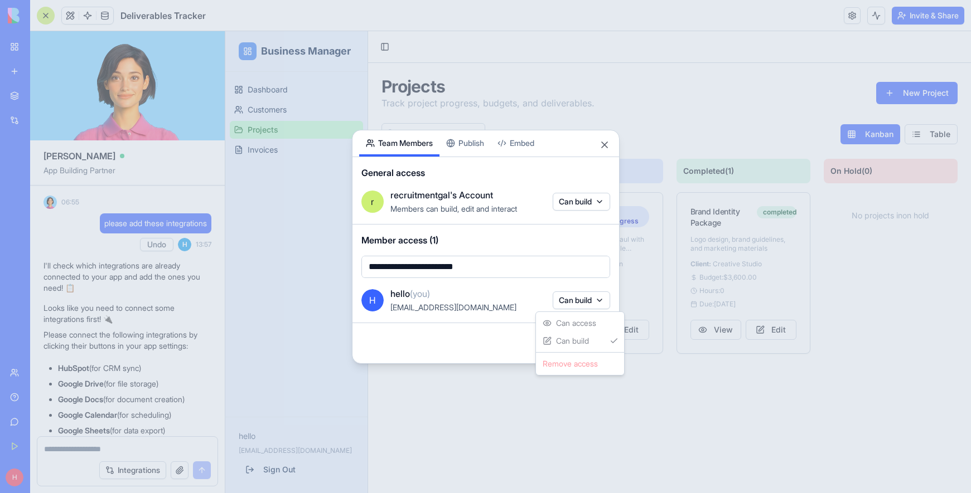
click at [585, 231] on div at bounding box center [485, 246] width 971 height 493
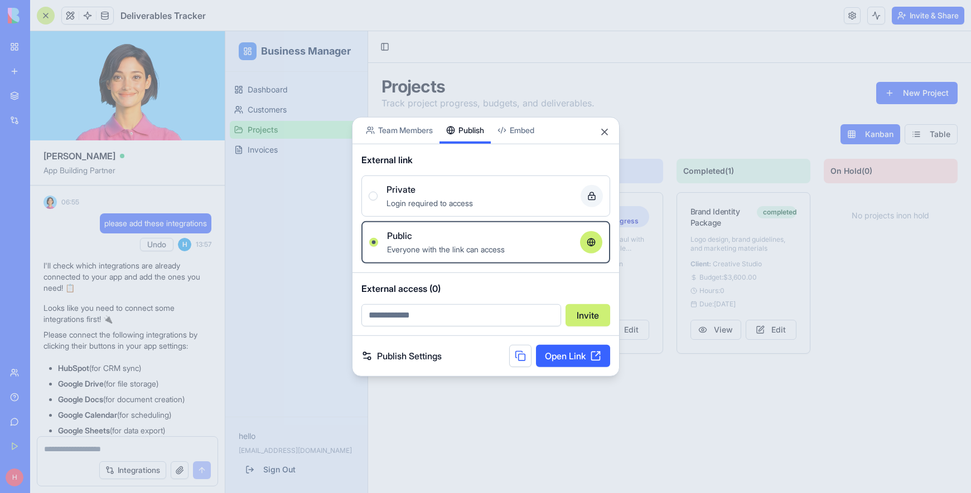
click at [468, 143] on div "Share App Team Members Publish Embed External link Private Login required to ac…" at bounding box center [486, 247] width 268 height 260
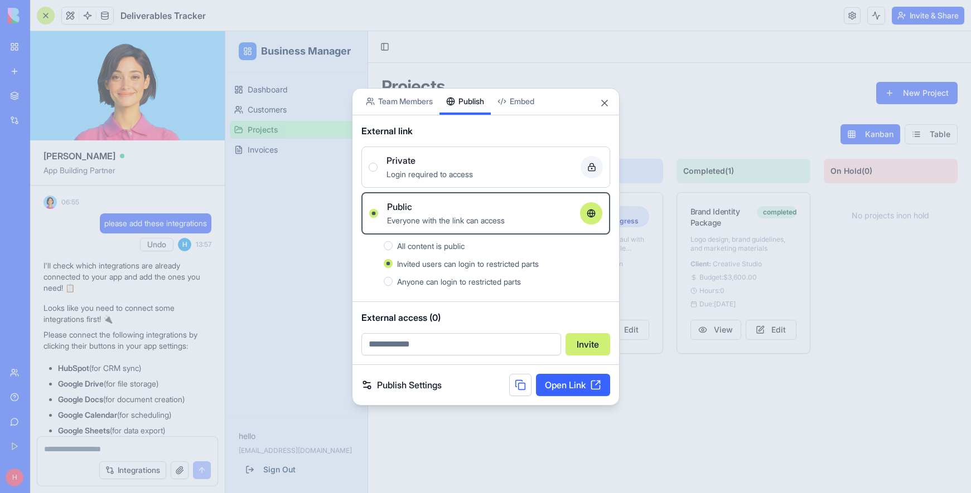
click at [371, 168] on button "Private Login required to access" at bounding box center [372, 167] width 9 height 9
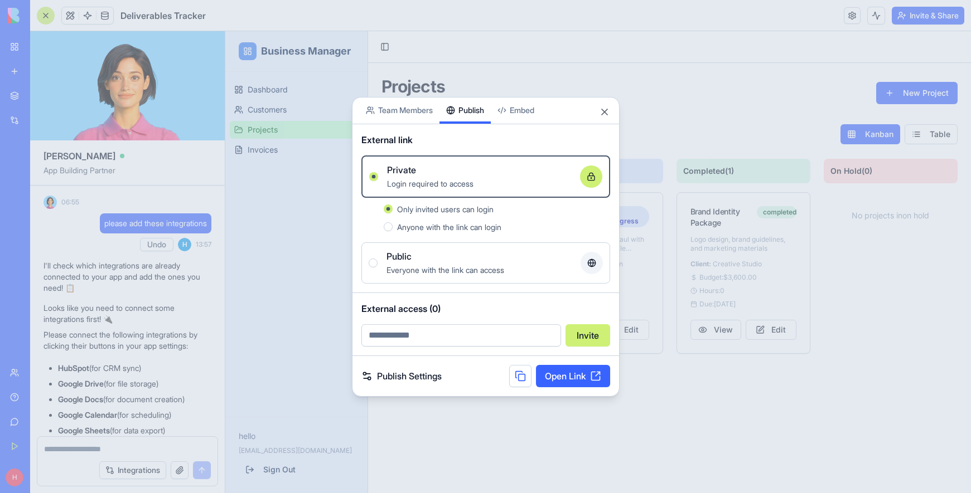
click at [527, 111] on body "BETA My Workspace New app Marketplace Integrations Recent Boardroom TimeTracker…" at bounding box center [485, 246] width 971 height 493
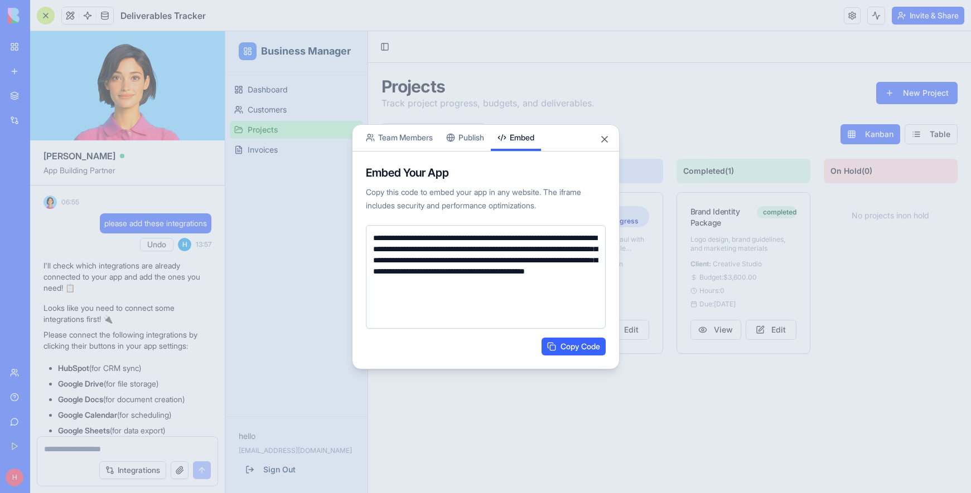
click at [468, 138] on div "**********" at bounding box center [486, 246] width 268 height 245
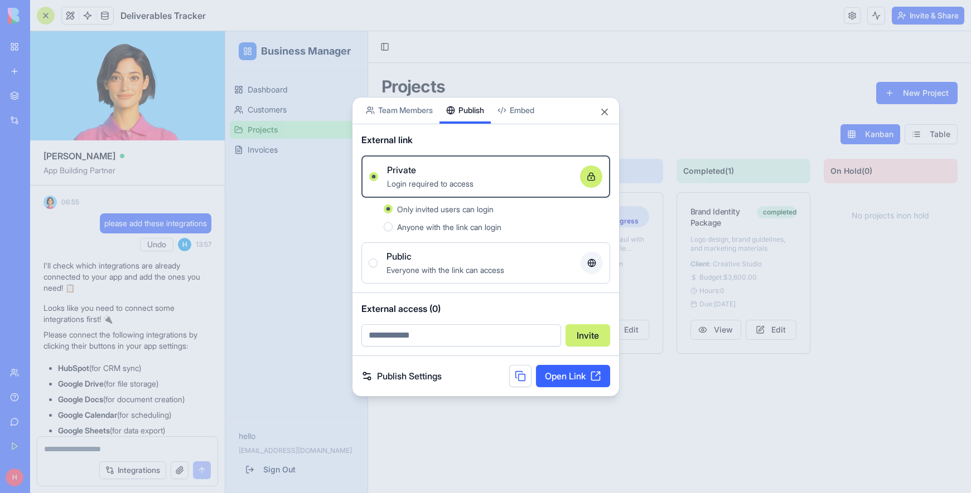
click at [516, 105] on body "BETA My Workspace New app Marketplace Integrations Recent Boardroom TimeTracker…" at bounding box center [485, 246] width 971 height 493
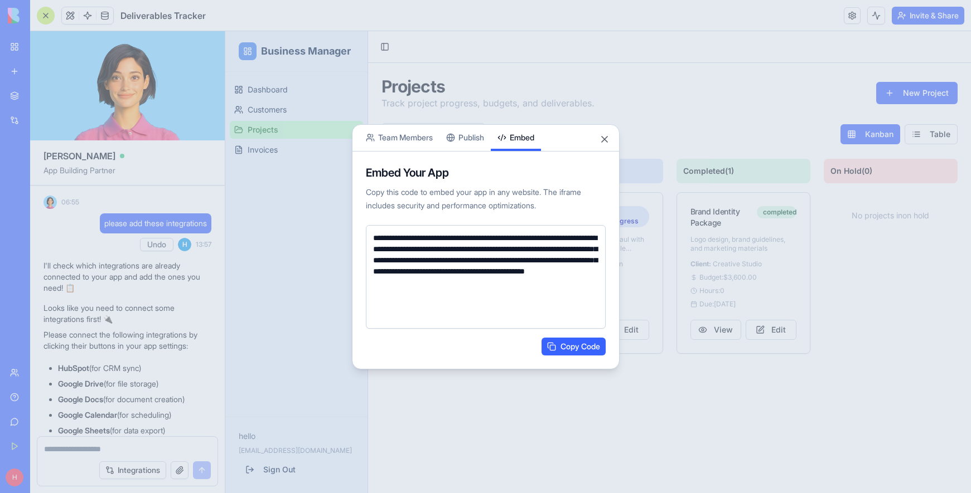
click at [578, 347] on button "Copy Code" at bounding box center [573, 347] width 64 height 18
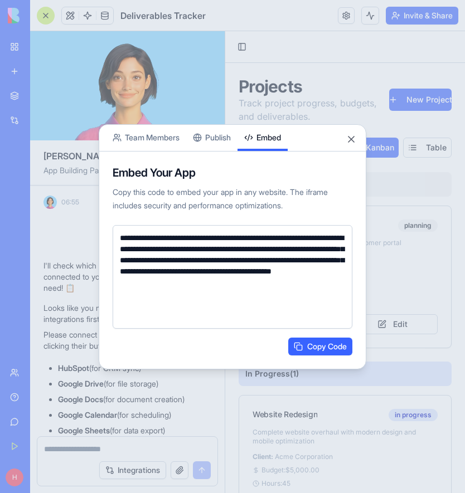
click at [217, 142] on div "**********" at bounding box center [233, 246] width 268 height 245
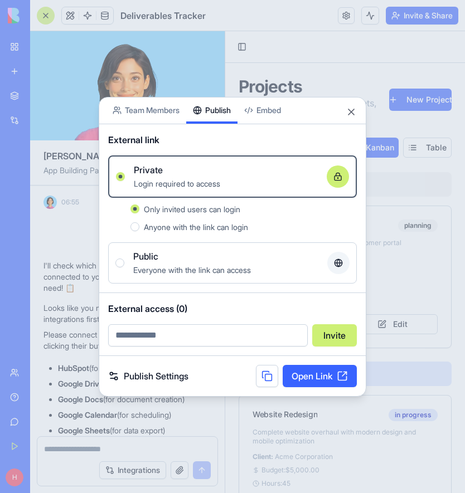
click at [135, 226] on button "Anyone with the link can login" at bounding box center [134, 226] width 9 height 9
click at [284, 205] on div "Only invited users can login" at bounding box center [250, 208] width 213 height 13
click at [139, 205] on button "Only invited users can login" at bounding box center [134, 209] width 9 height 9
click at [136, 230] on button "Anyone with the link can login" at bounding box center [134, 226] width 9 height 9
click at [118, 262] on button "Public Everyone with the link can access" at bounding box center [119, 263] width 9 height 9
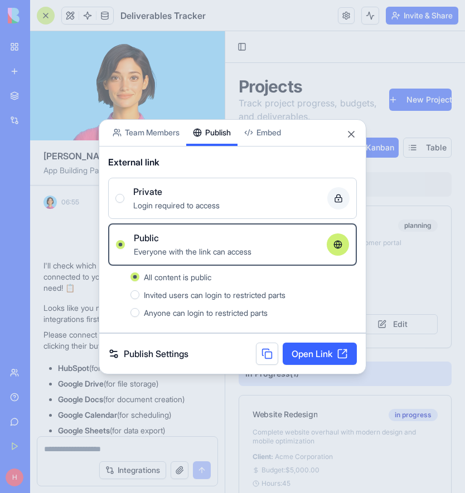
click at [114, 356] on link "Publish Settings" at bounding box center [148, 353] width 80 height 13
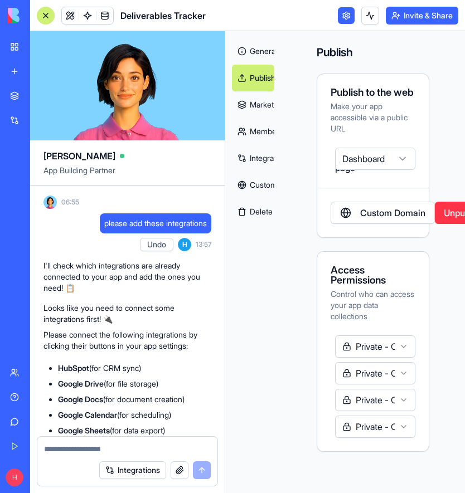
click at [358, 96] on div "Publish to the web" at bounding box center [373, 93] width 85 height 10
click at [381, 133] on div "Make your app accessible via a public URL" at bounding box center [373, 117] width 85 height 33
click at [418, 21] on button "Invite & Share" at bounding box center [422, 16] width 72 height 18
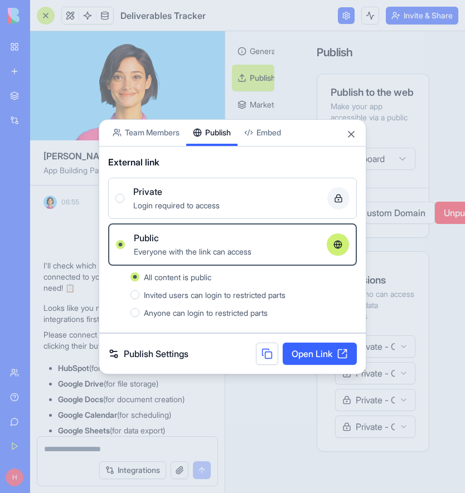
click at [322, 352] on link "Open Link" at bounding box center [320, 354] width 74 height 22
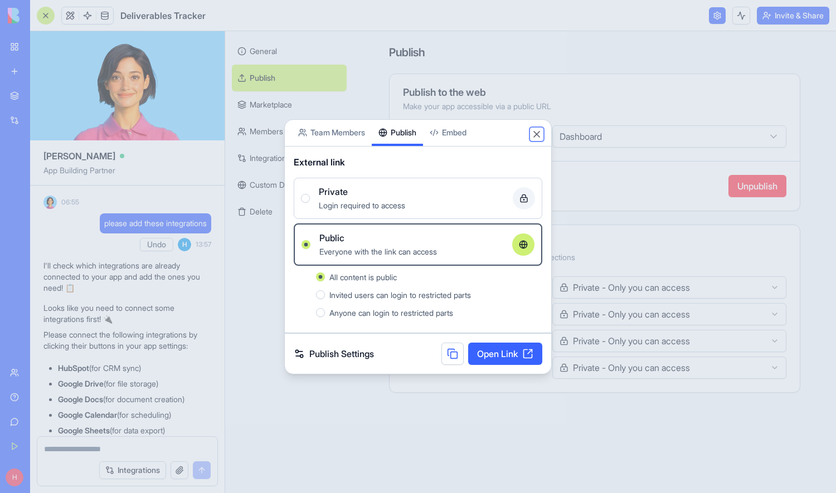
click at [538, 134] on button "Close" at bounding box center [536, 134] width 11 height 11
